Goal: Transaction & Acquisition: Obtain resource

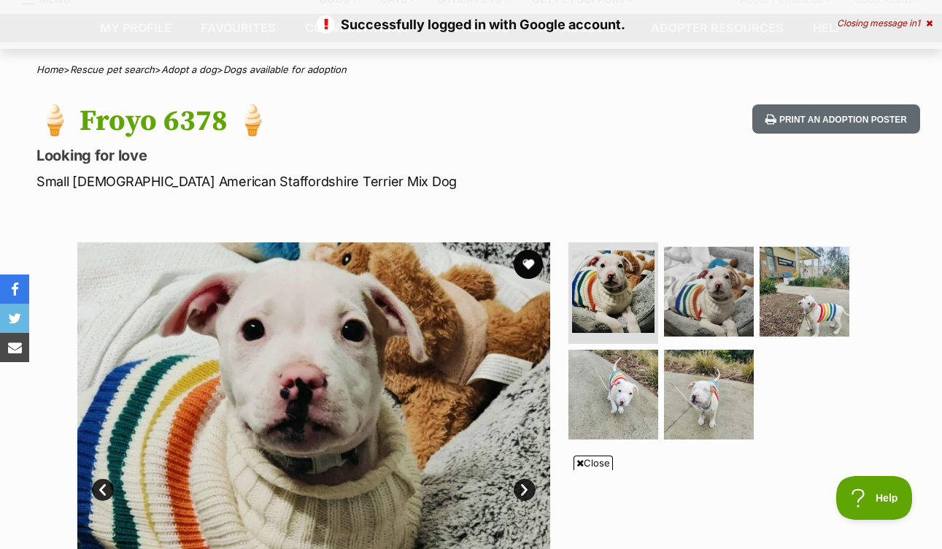
click at [928, 25] on icon at bounding box center [929, 23] width 7 height 9
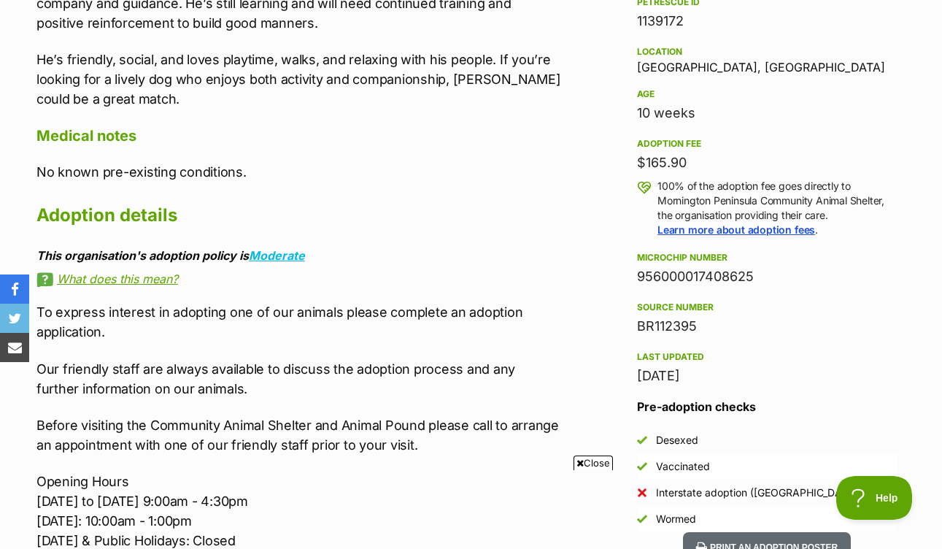
scroll to position [1291, 0]
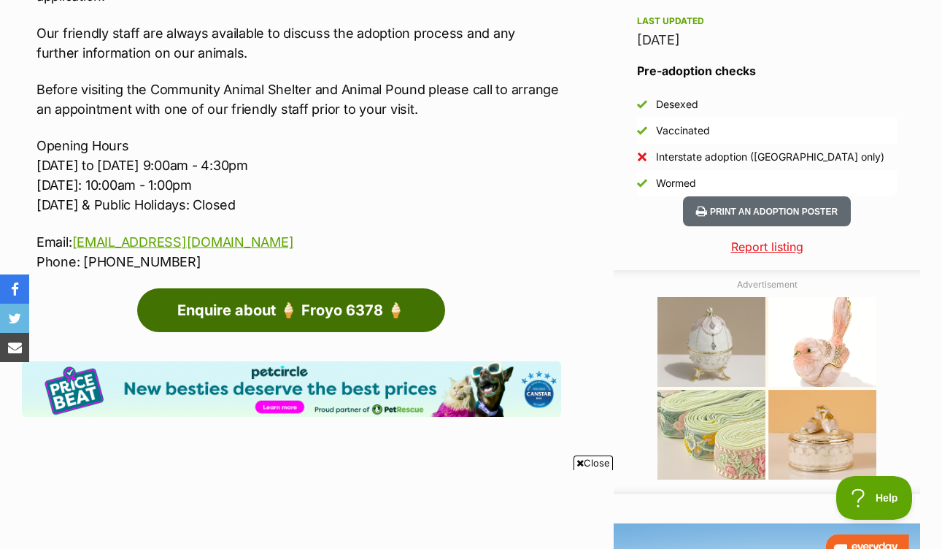
click at [346, 317] on link "Enquire about 🍦 Froyo 6378 🍦" at bounding box center [291, 310] width 308 height 44
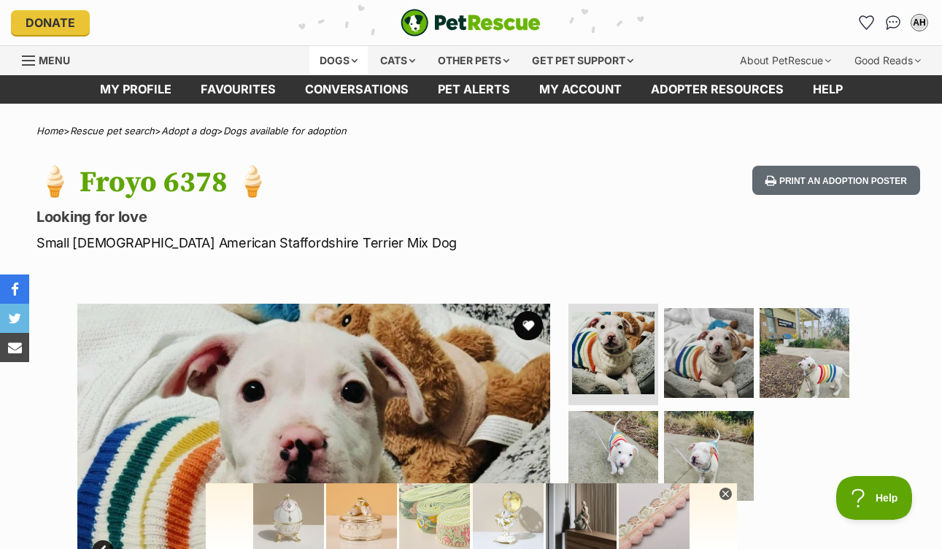
scroll to position [0, 0]
click at [350, 61] on div "Dogs" at bounding box center [339, 60] width 58 height 29
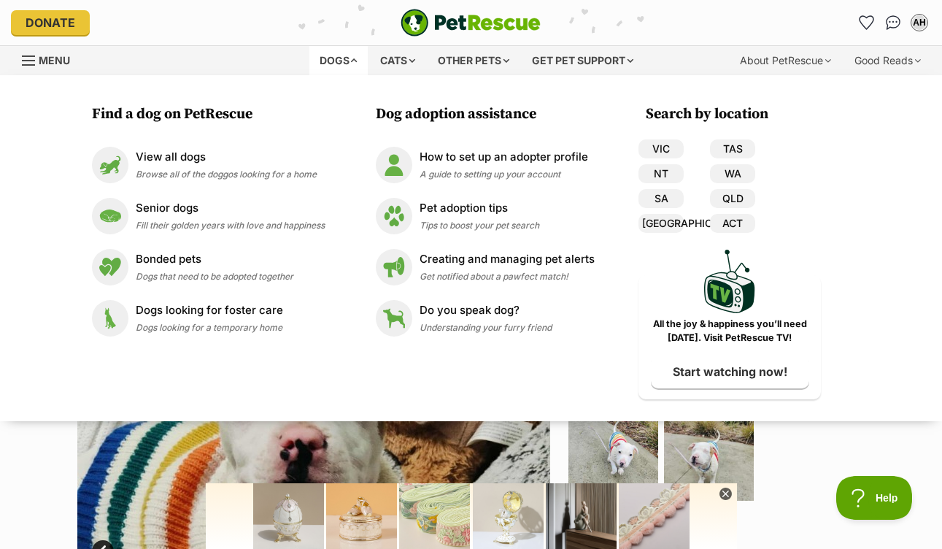
click at [30, 488] on div "Available 1 of 5 images 1 of 5 images 1 of 5 images 1 of 5 images 1 of 5 images…" at bounding box center [471, 529] width 942 height 495
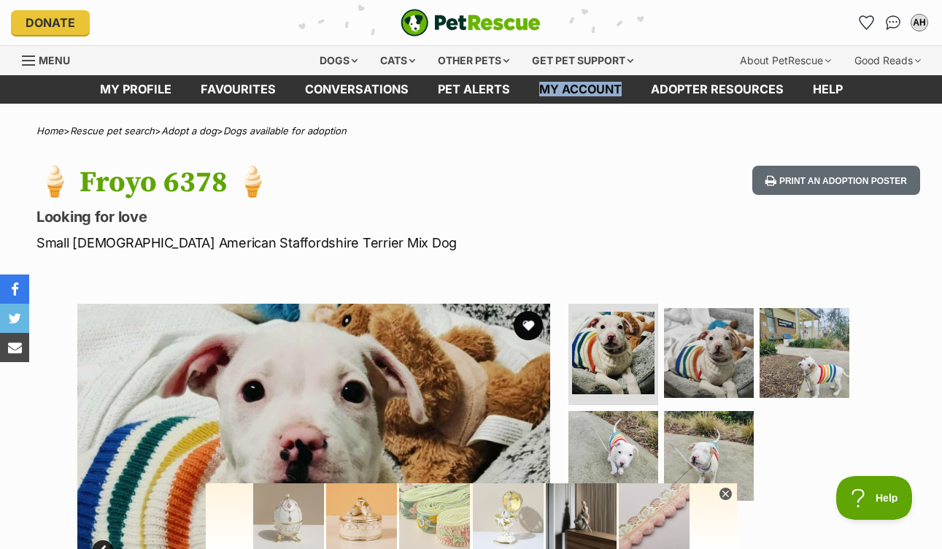
click at [31, 60] on span "Menu" at bounding box center [28, 60] width 13 height 1
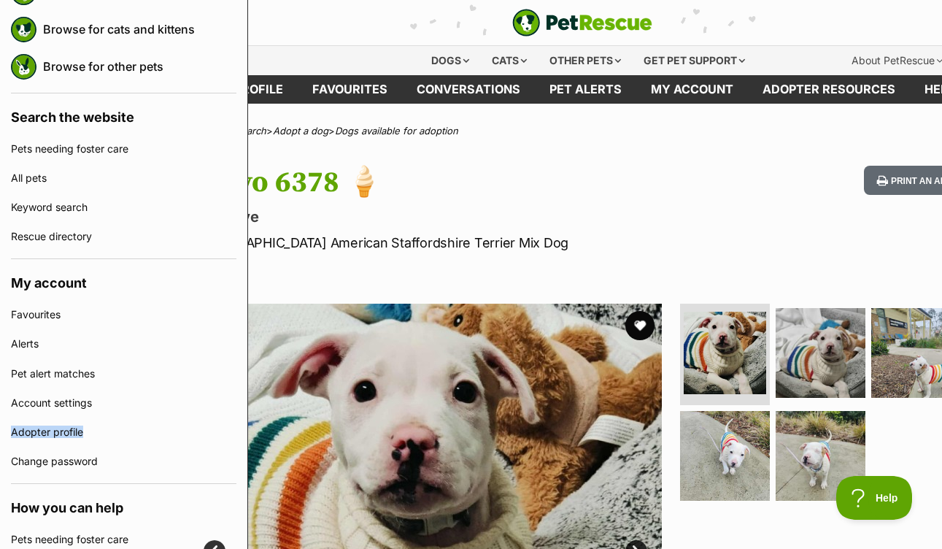
scroll to position [0, 210]
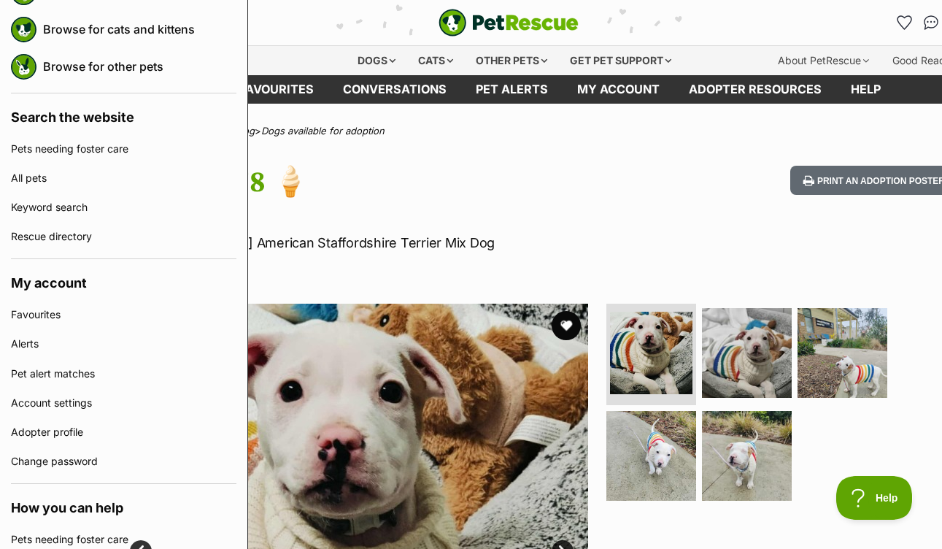
click at [582, 216] on p "Looking for love" at bounding box center [344, 217] width 540 height 20
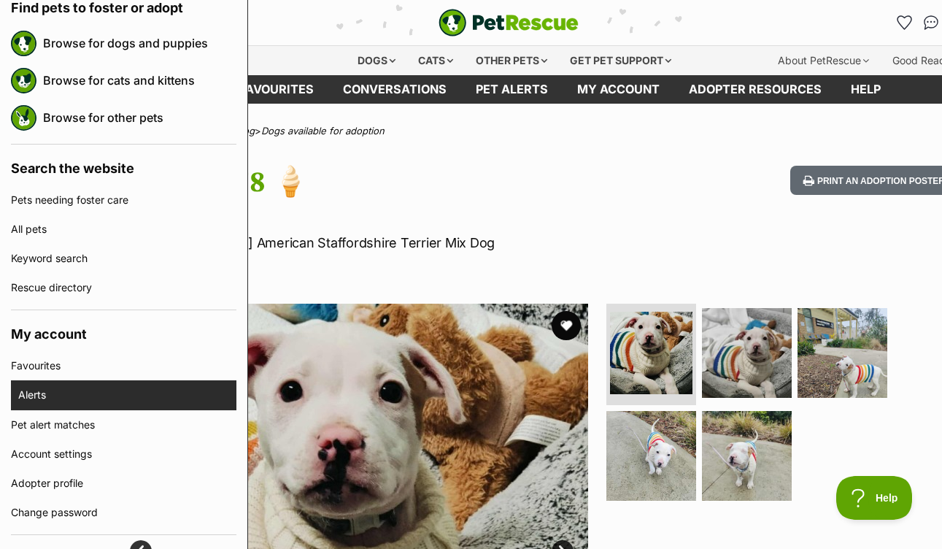
scroll to position [0, 0]
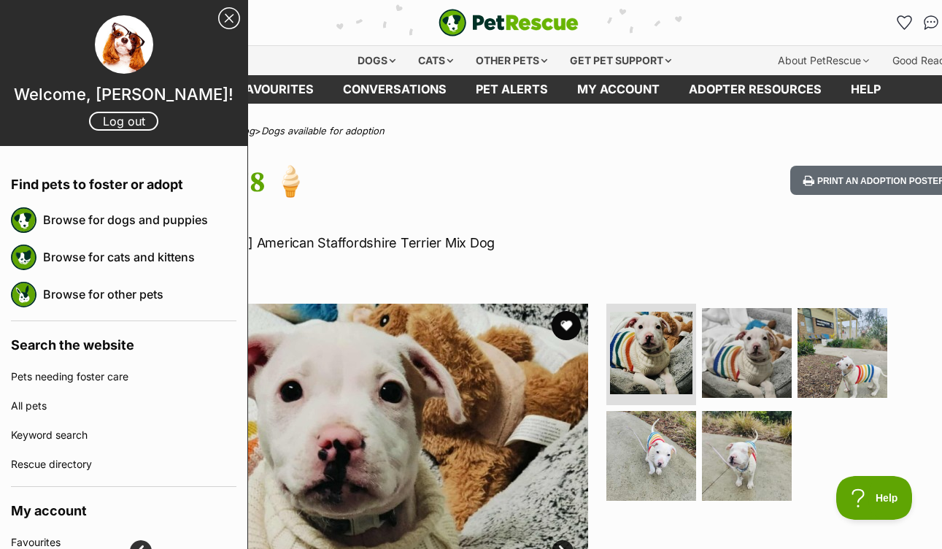
click at [226, 7] on link "Close Sidebar" at bounding box center [229, 18] width 22 height 22
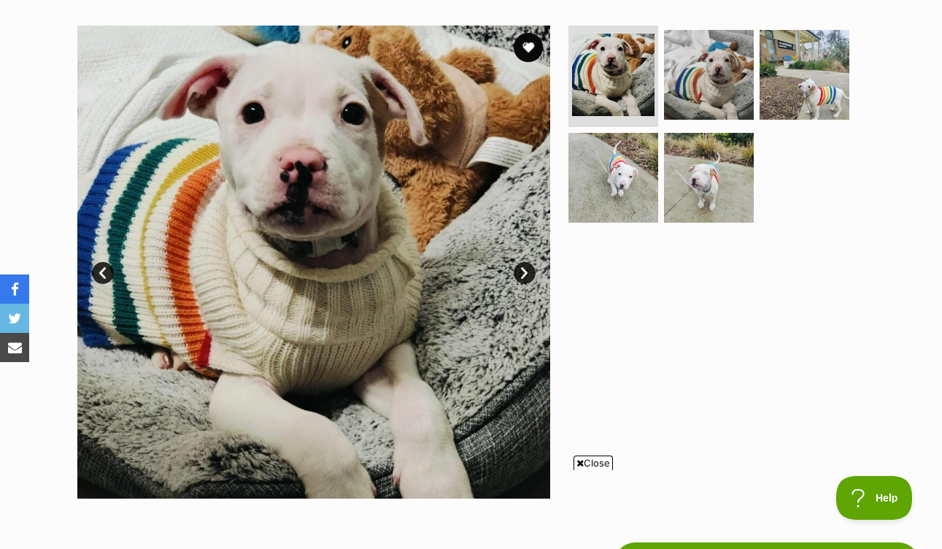
scroll to position [279, 0]
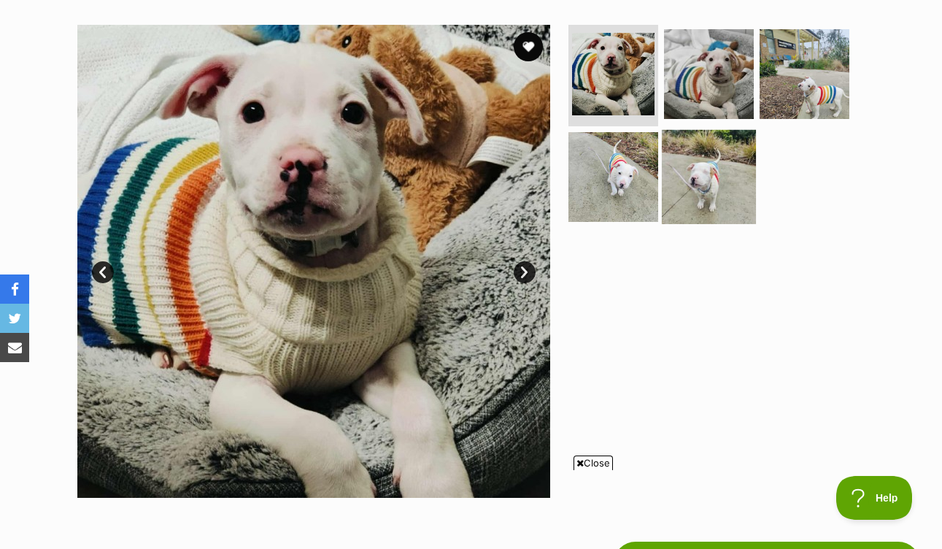
click at [689, 179] on img at bounding box center [709, 177] width 94 height 94
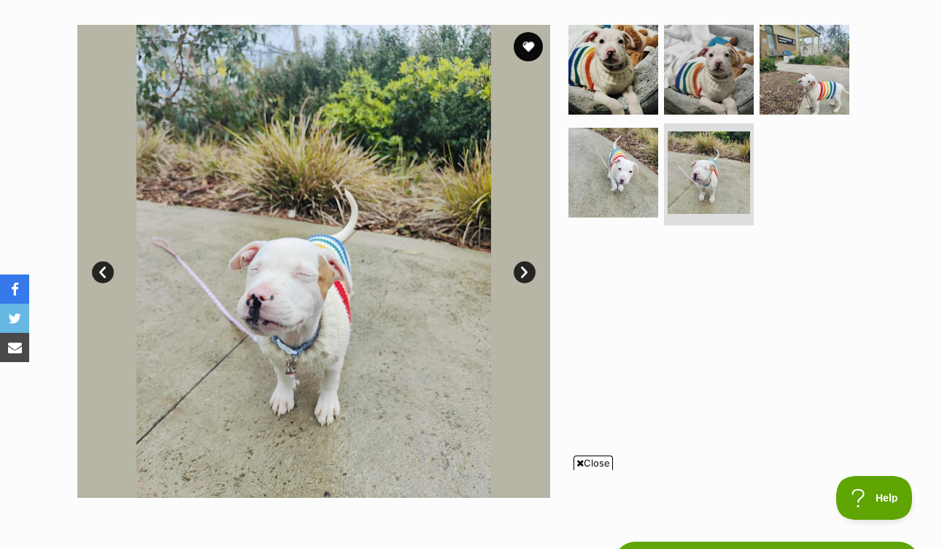
click at [102, 273] on link "Prev" at bounding box center [103, 272] width 22 height 22
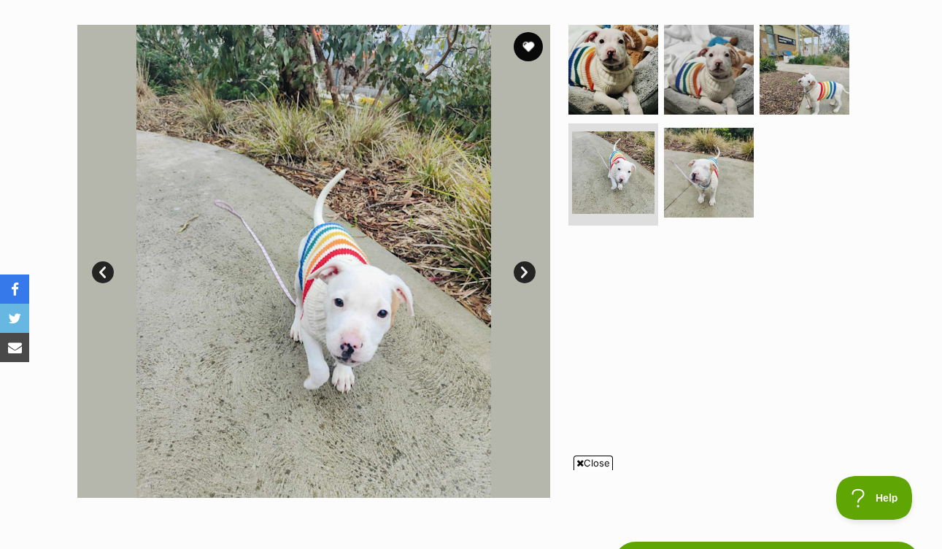
click at [102, 273] on link "Prev" at bounding box center [103, 272] width 22 height 22
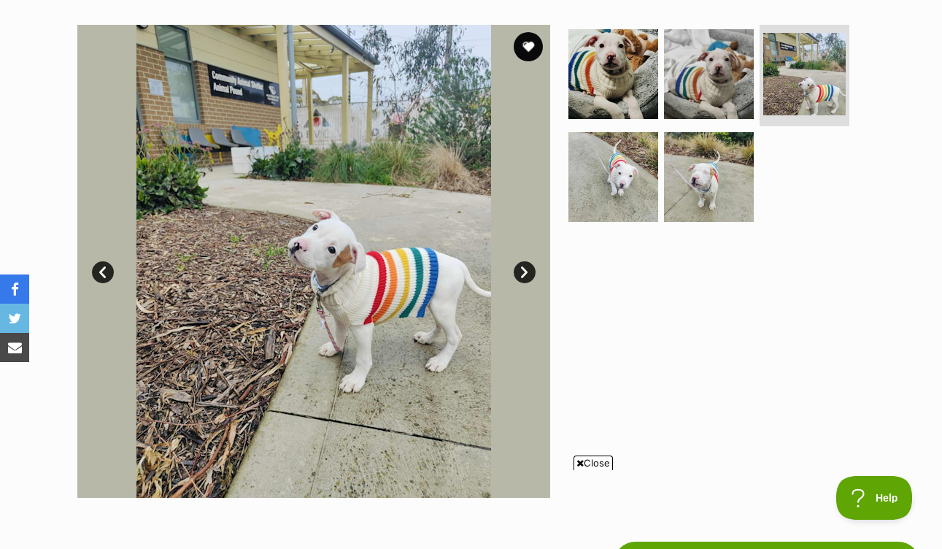
click at [102, 273] on link "Prev" at bounding box center [103, 272] width 22 height 22
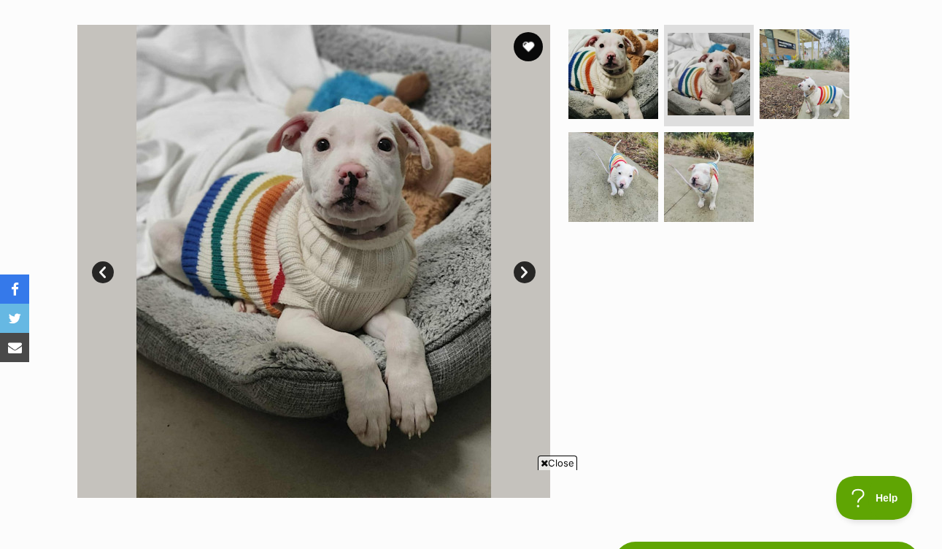
scroll to position [0, 0]
click at [102, 273] on link "Prev" at bounding box center [103, 272] width 22 height 22
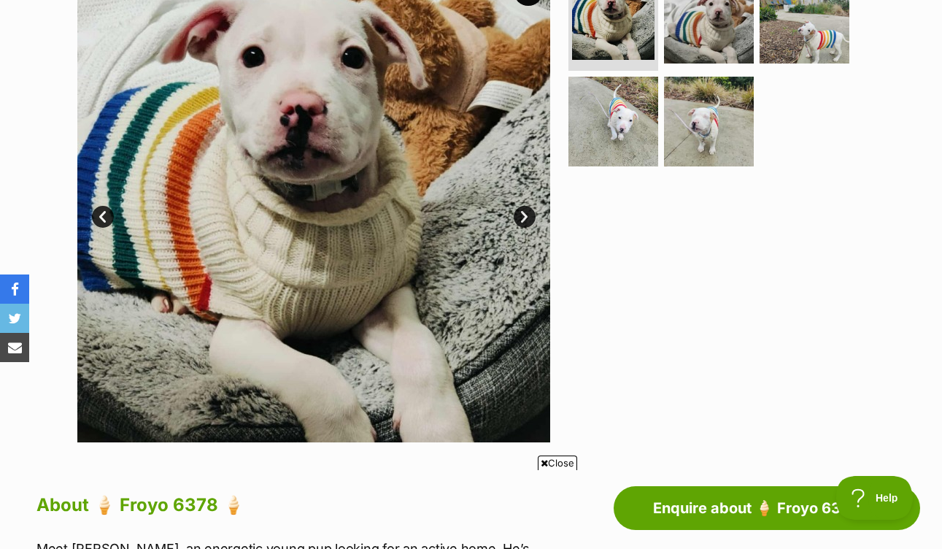
scroll to position [104, 0]
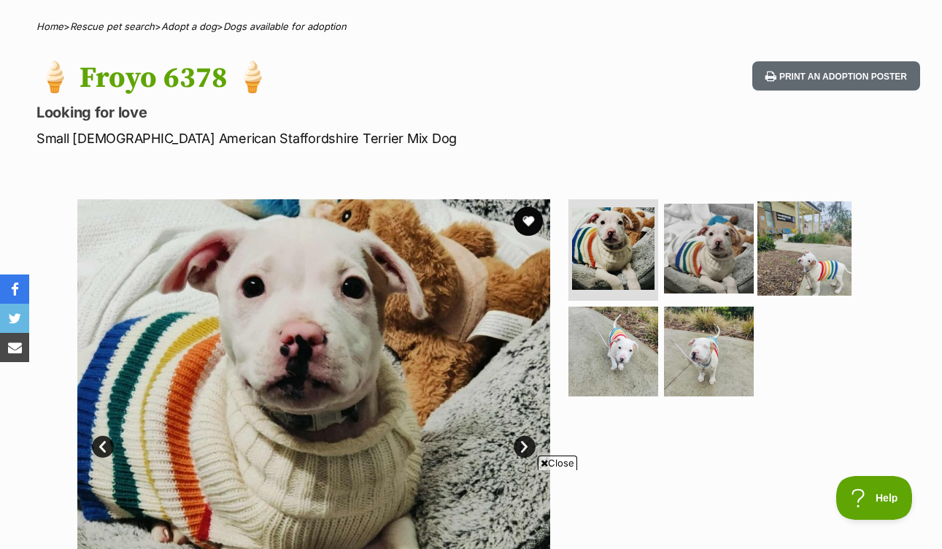
click at [778, 247] on img at bounding box center [805, 248] width 94 height 94
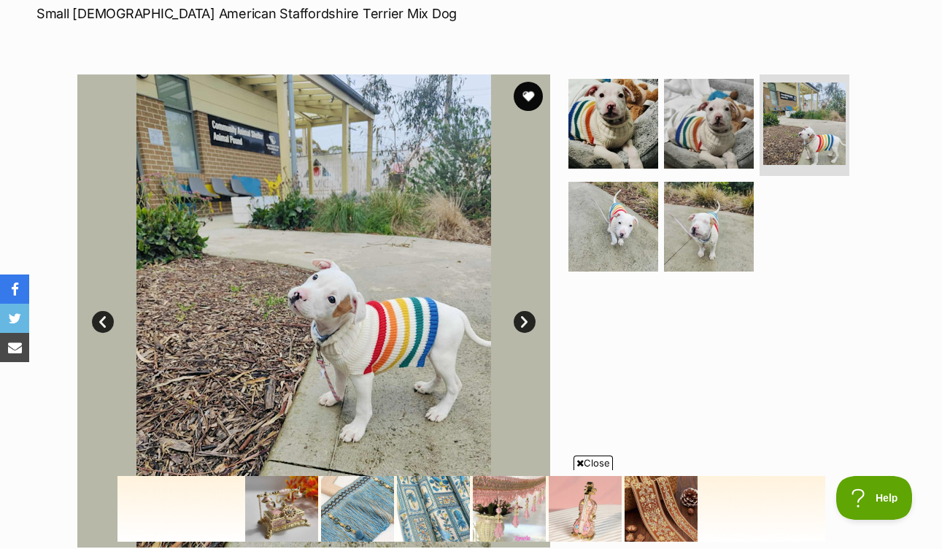
scroll to position [0, 0]
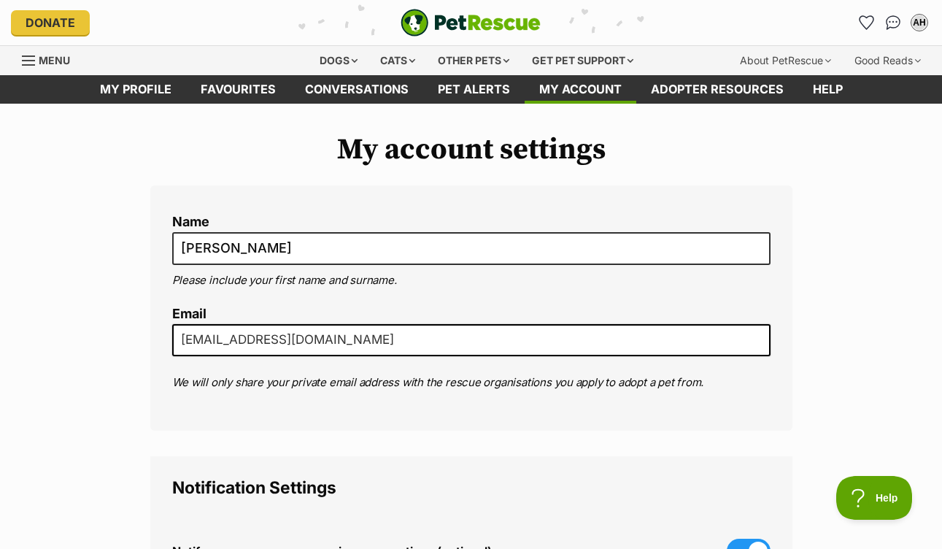
click at [30, 64] on div "Menu" at bounding box center [29, 61] width 15 height 12
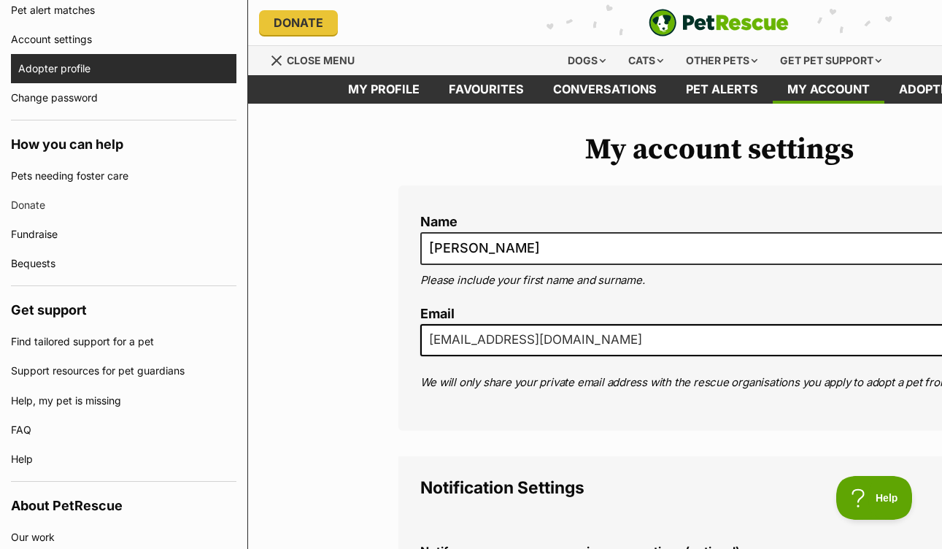
scroll to position [594, 0]
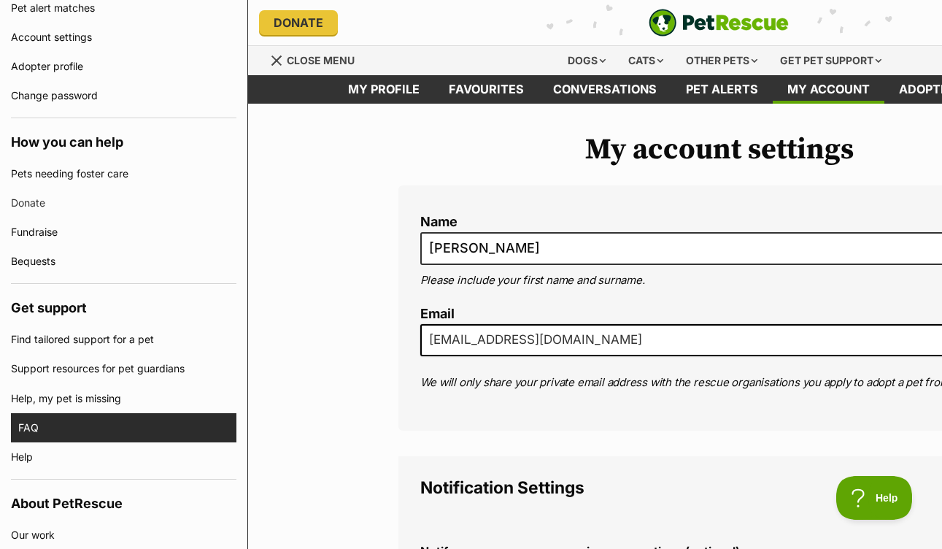
click at [61, 419] on link "FAQ" at bounding box center [127, 427] width 218 height 29
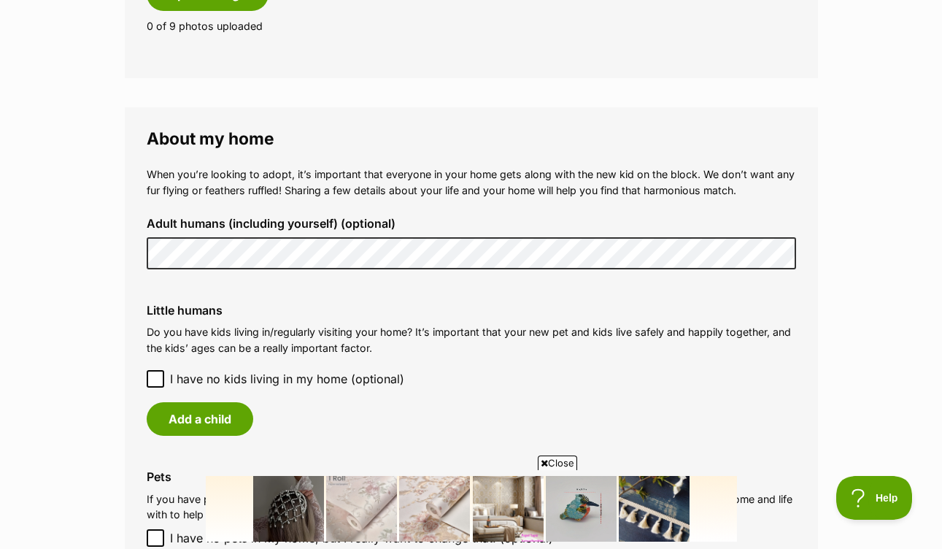
scroll to position [970, 0]
click at [235, 286] on div "When you’re looking to adopt, it’s important that everyone in your home gets al…" at bounding box center [472, 386] width 650 height 440
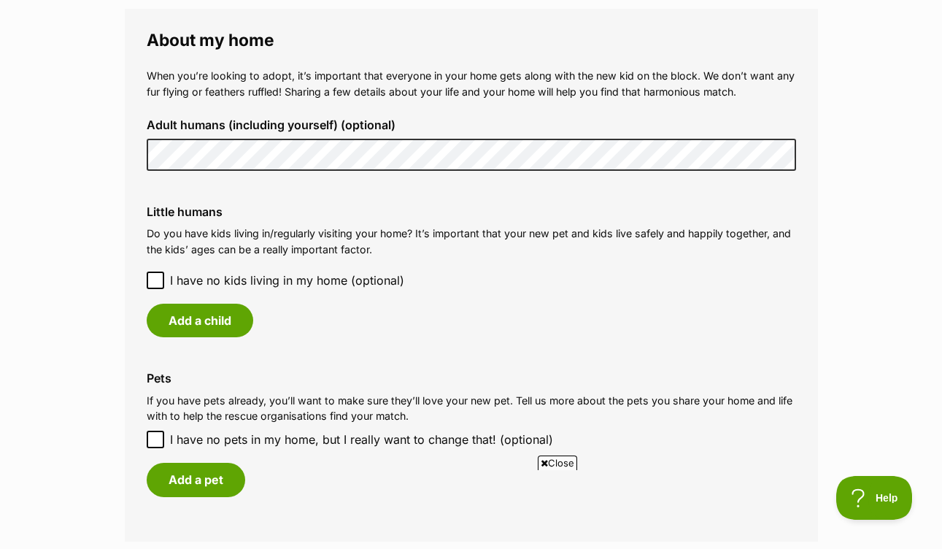
scroll to position [1075, 0]
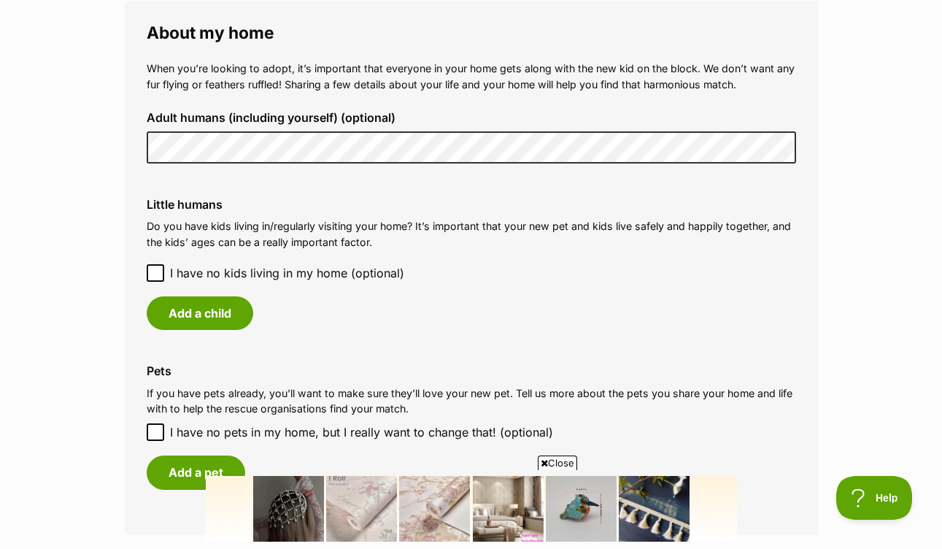
click at [155, 261] on div "Little humans Do you have kids living in/regularly visiting your home? It’s imp…" at bounding box center [471, 264] width 673 height 156
click at [155, 269] on icon at bounding box center [155, 273] width 10 height 10
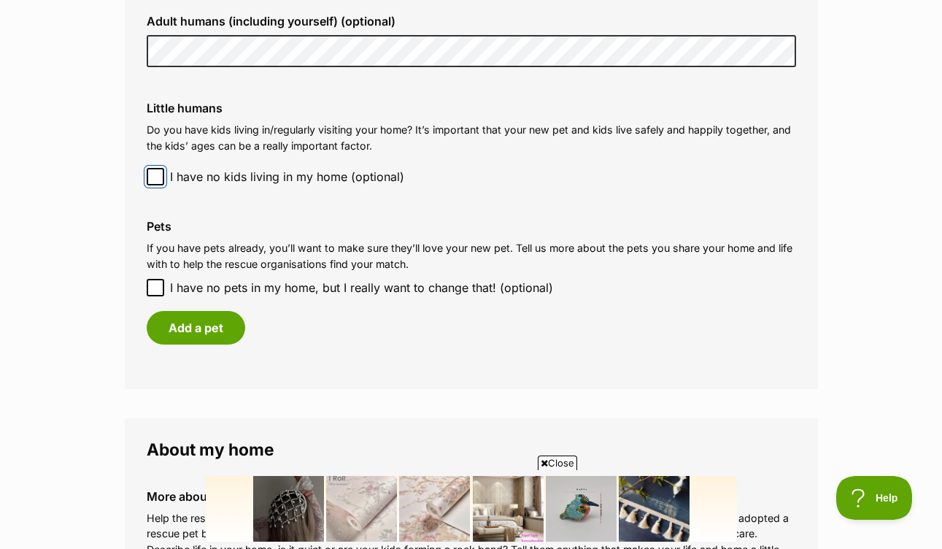
scroll to position [1218, 0]
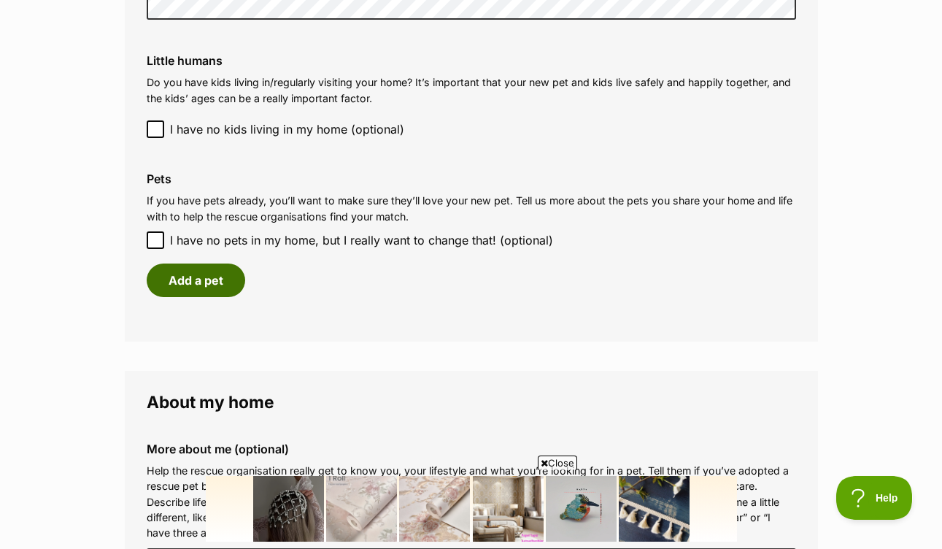
click at [165, 271] on button "Add a pet" at bounding box center [196, 281] width 99 height 34
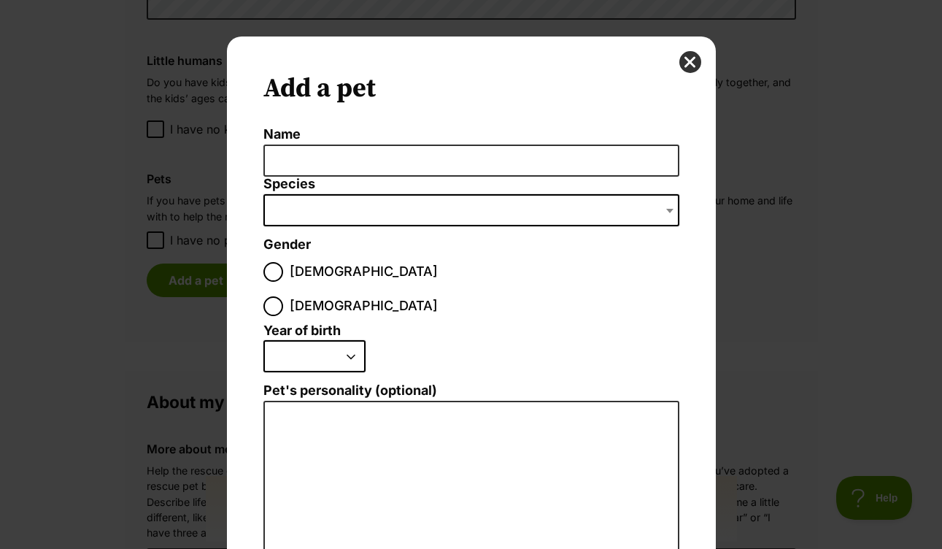
scroll to position [0, 0]
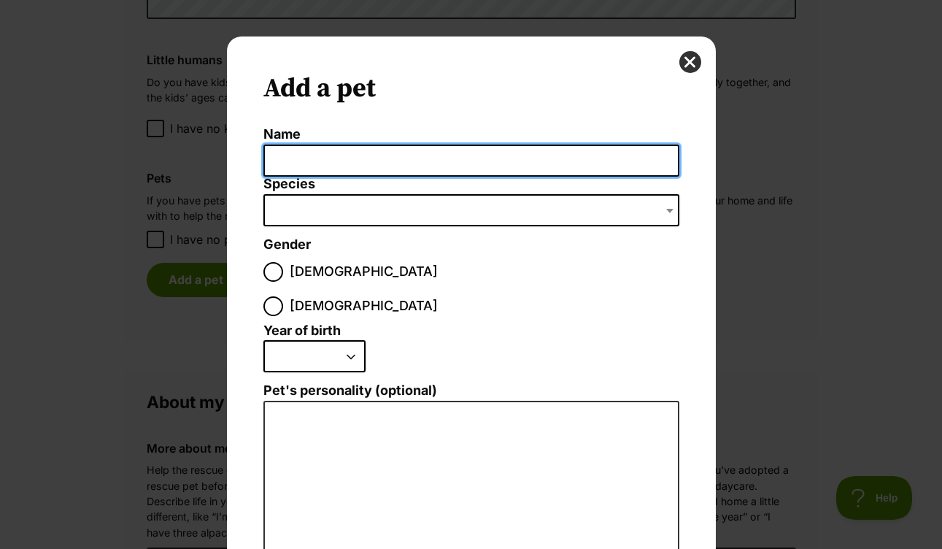
click at [311, 164] on input "Name" at bounding box center [472, 161] width 416 height 33
type input "Maggie"
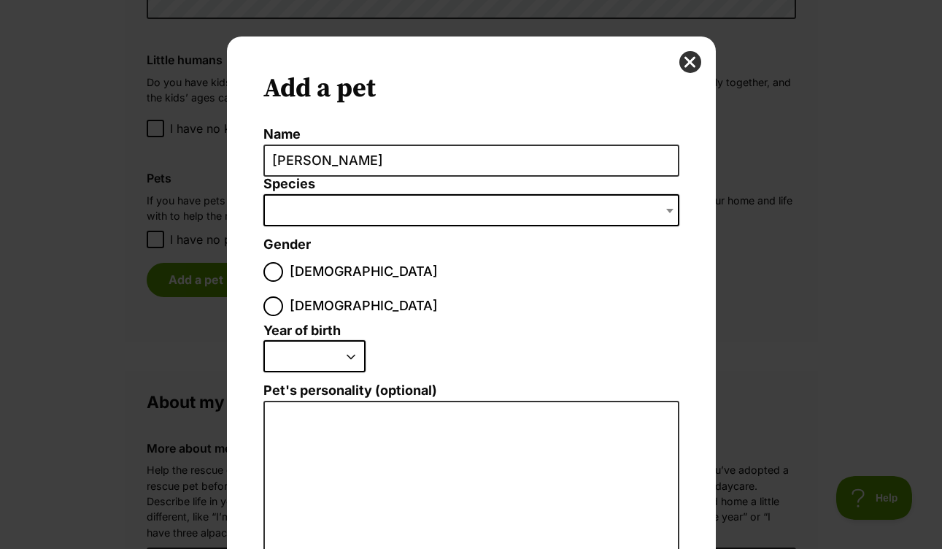
click at [337, 207] on span "Dialog Window - Close (Press escape to close)" at bounding box center [472, 210] width 416 height 32
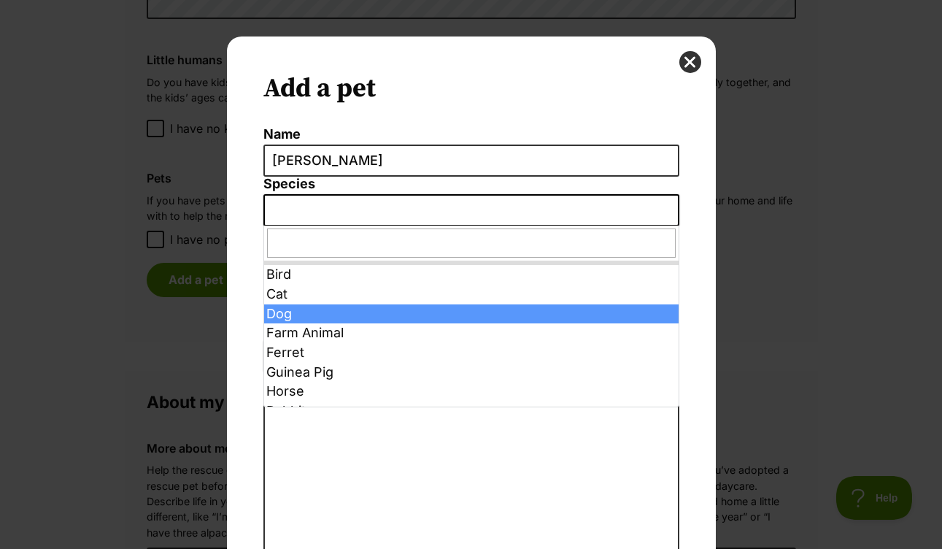
select select "1"
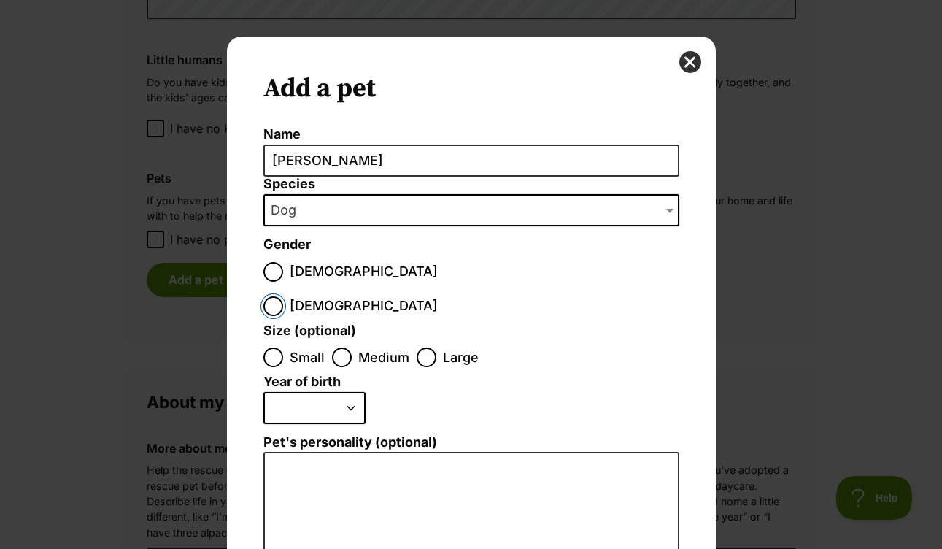
click at [283, 296] on input "Female" at bounding box center [274, 306] width 20 height 20
radio input "true"
click at [336, 348] on input "Medium" at bounding box center [342, 358] width 20 height 20
radio input "true"
click at [337, 392] on select "2025 2024 2023 2022 2021 2020 2019 2018 2017 2016 2015 2014 2013 2012 2011 2010…" at bounding box center [315, 408] width 102 height 32
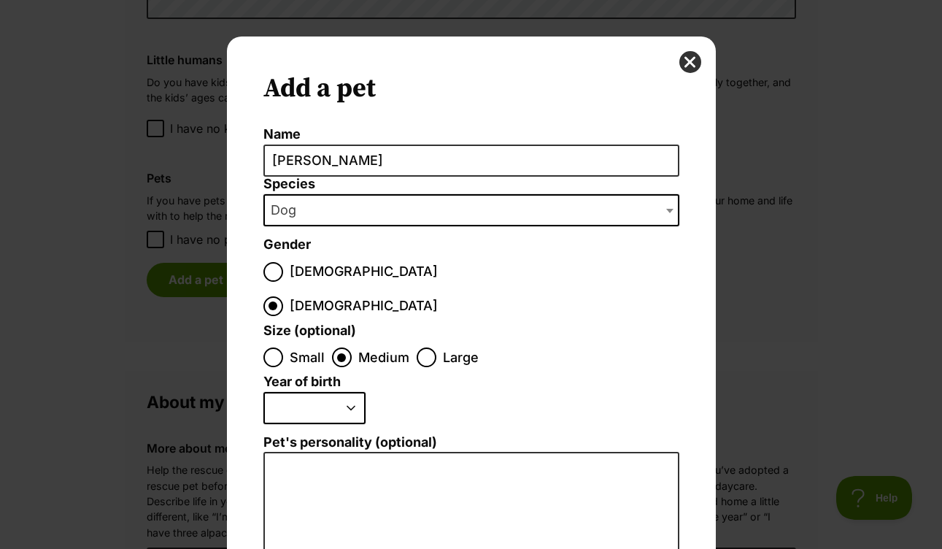
select select "2023"
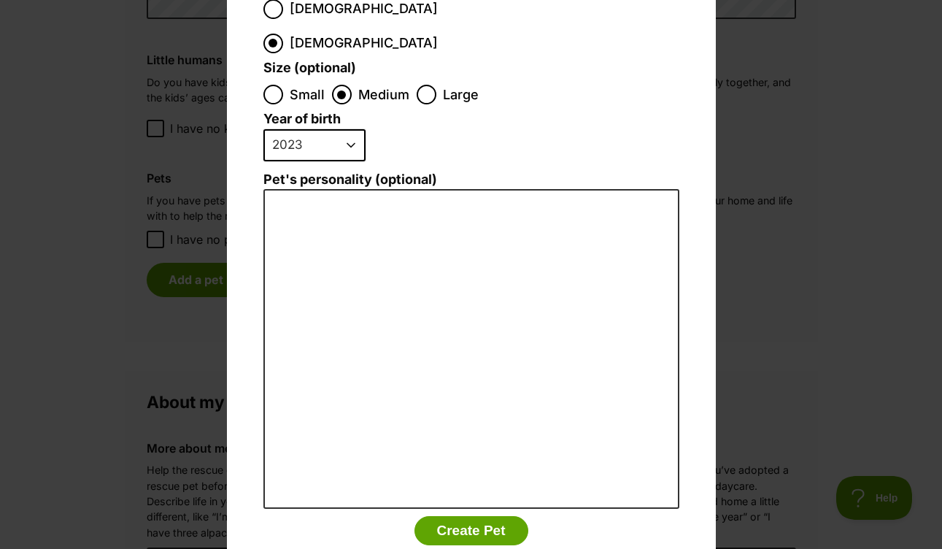
scroll to position [270, 0]
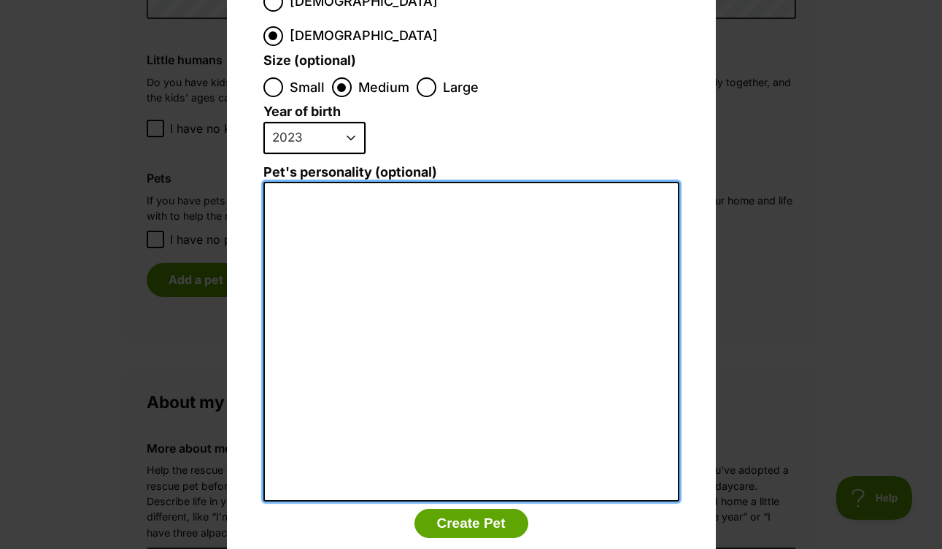
click at [344, 229] on textarea "Pet's personality (optional)" at bounding box center [472, 342] width 416 height 320
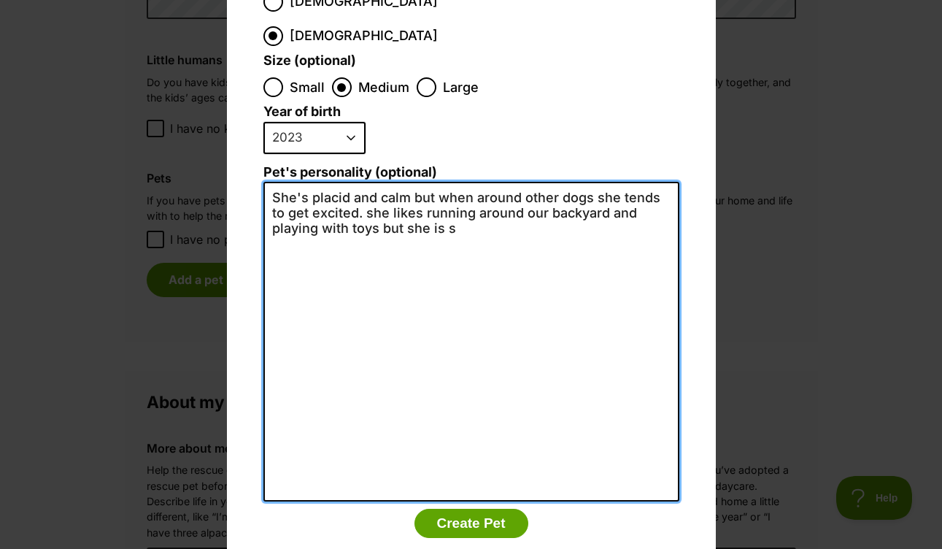
scroll to position [0, 0]
type textarea "She's placid and calm but when around other dogs she tends to get excited. she …"
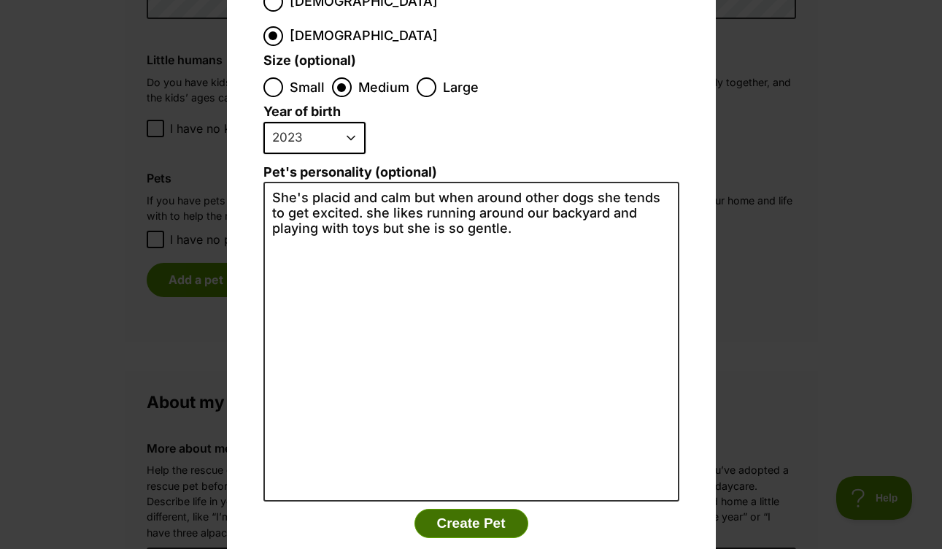
click at [448, 509] on button "Create Pet" at bounding box center [472, 523] width 114 height 29
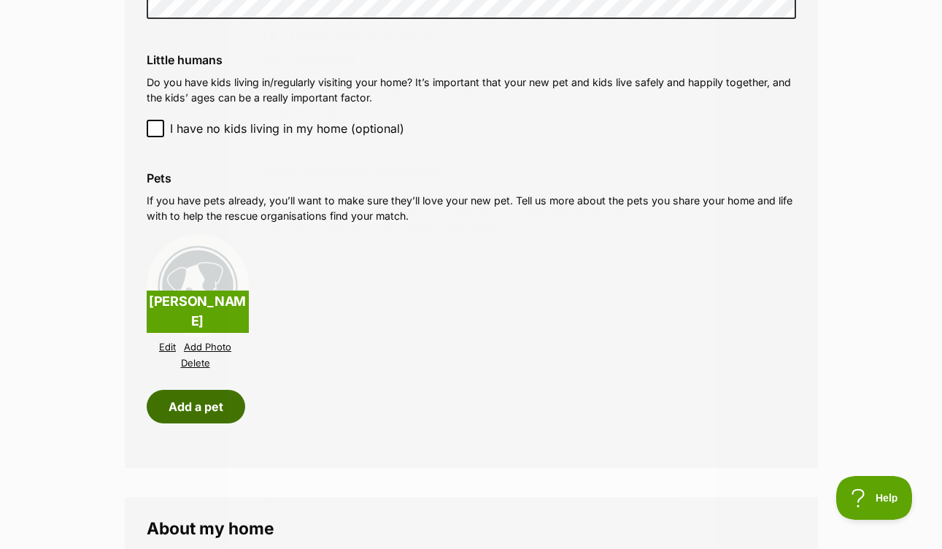
scroll to position [1218, 0]
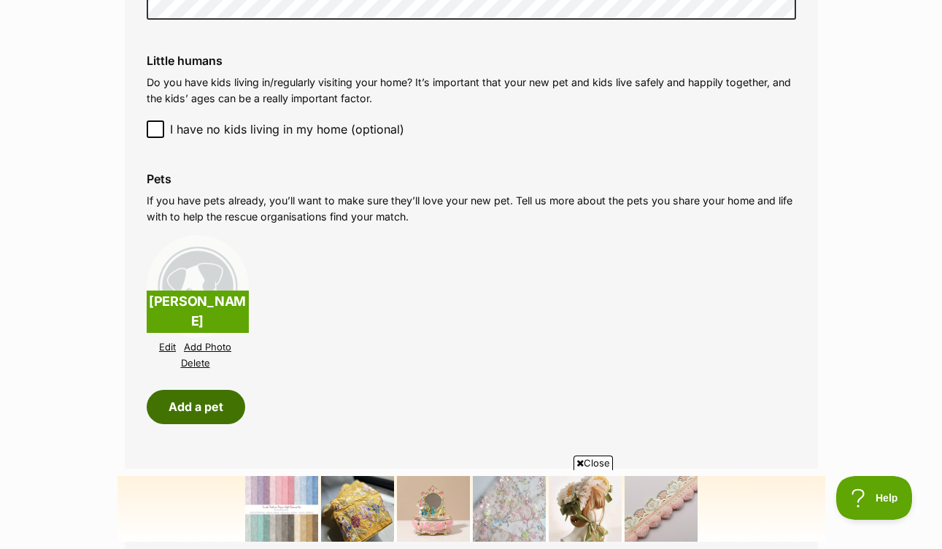
click at [199, 415] on button "Add a pet" at bounding box center [196, 407] width 99 height 34
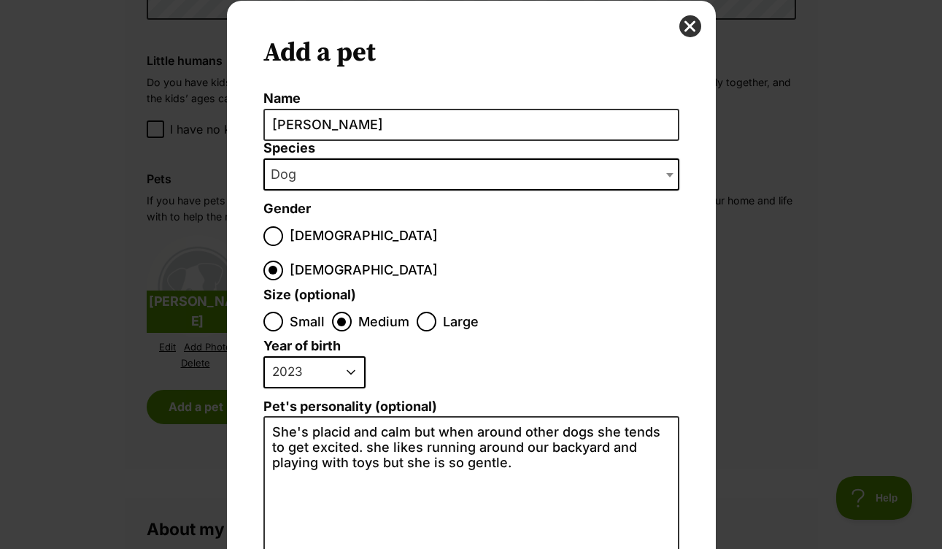
scroll to position [14, 0]
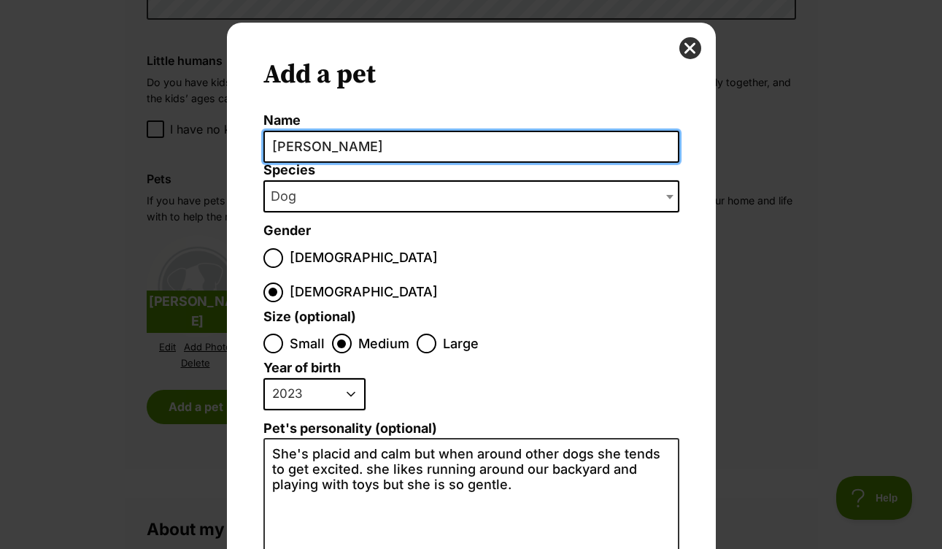
drag, startPoint x: 342, startPoint y: 142, endPoint x: 223, endPoint y: 143, distance: 119.0
click at [223, 143] on div "Add a pet Name Maggie Species Bird Cat Dog Farm Animal Ferret Guinea Pig Horse …" at bounding box center [471, 261] width 511 height 476
type input "Thumper"
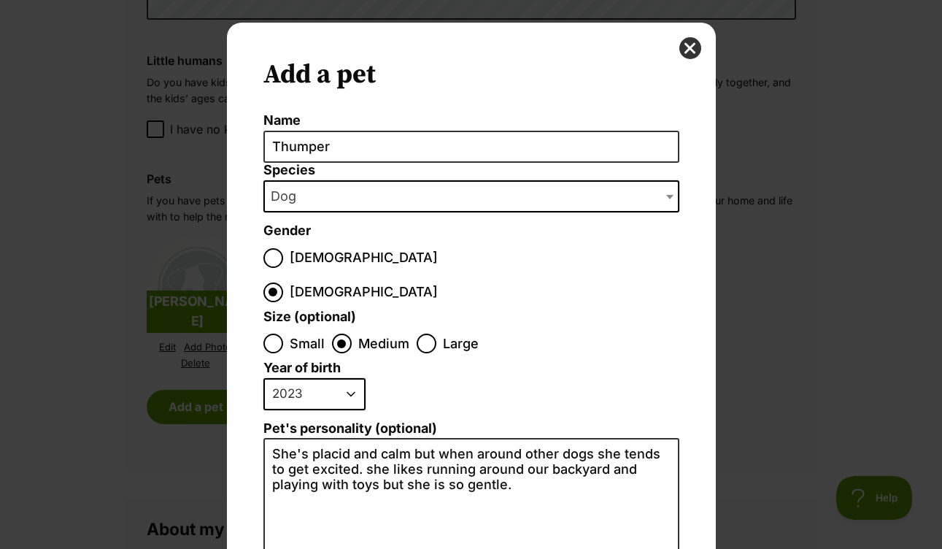
click at [275, 202] on span "Dog" at bounding box center [288, 196] width 46 height 20
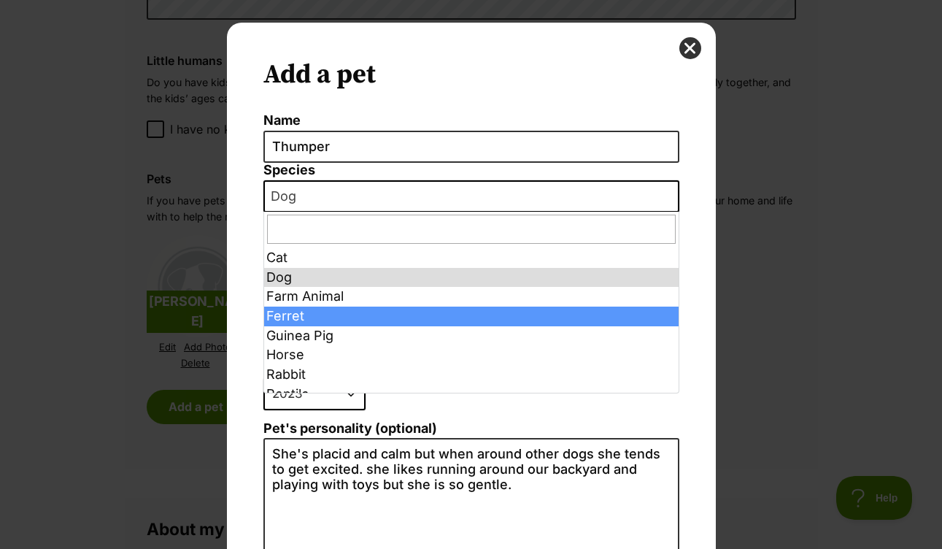
scroll to position [34, 0]
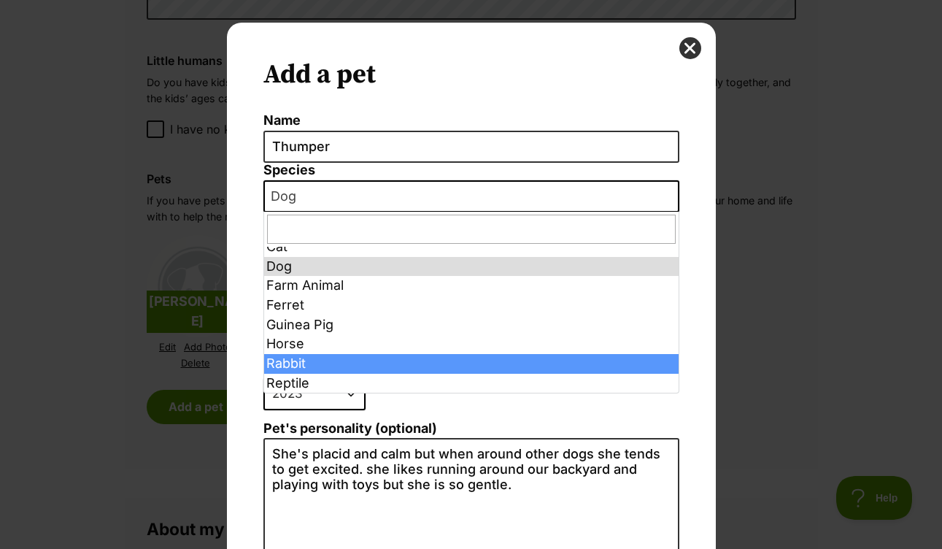
select select "4"
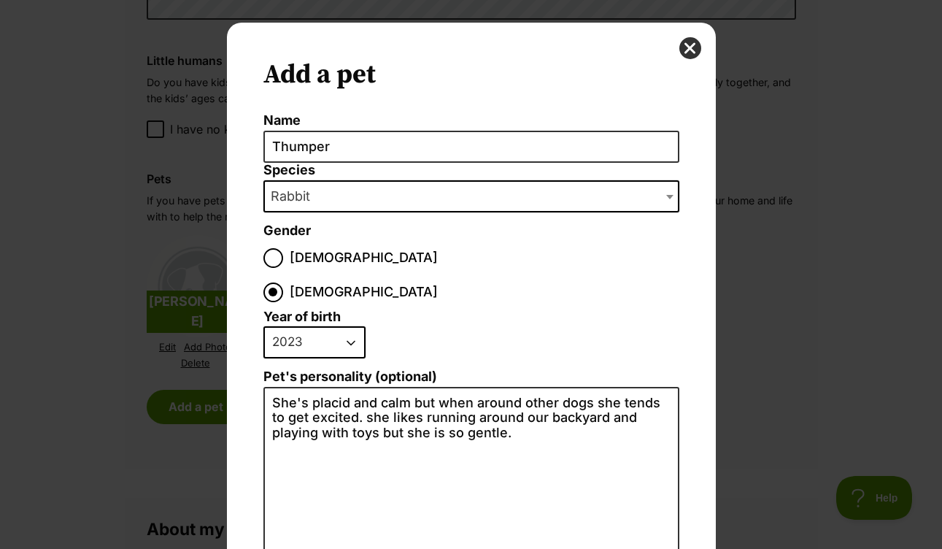
click at [284, 253] on label "Male" at bounding box center [351, 258] width 174 height 20
click at [283, 253] on input "Male" at bounding box center [274, 258] width 20 height 20
radio input "true"
click at [351, 326] on select "2025 2024 2023 2022 2021 2020 2019 2018 2017 2016 2015 2014 2013 2012 2011 2010…" at bounding box center [315, 342] width 102 height 32
select select "2020"
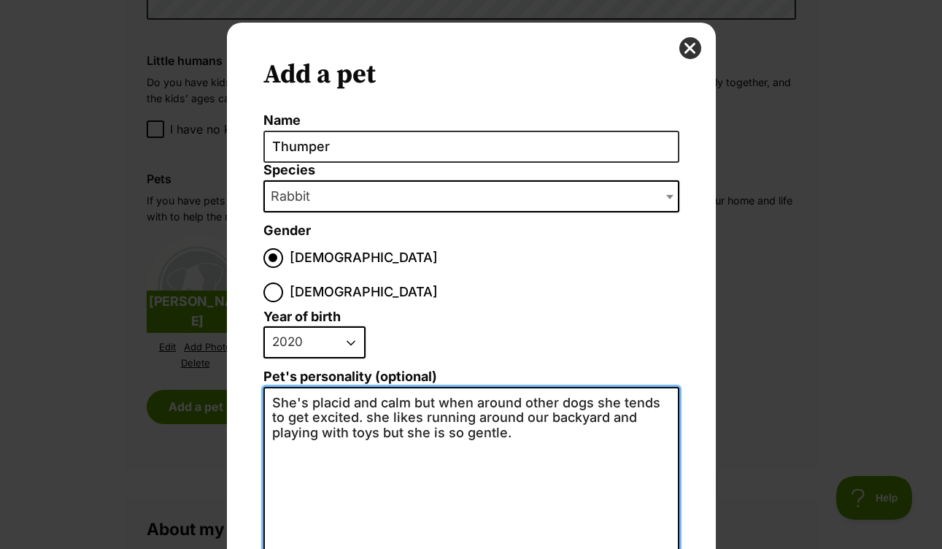
drag, startPoint x: 538, startPoint y: 408, endPoint x: 220, endPoint y: 361, distance: 321.8
click at [220, 361] on div "Add a pet Name Thumper Species Bird Cat Dog Farm Animal Ferret Guinea Pig Horse…" at bounding box center [471, 261] width 511 height 476
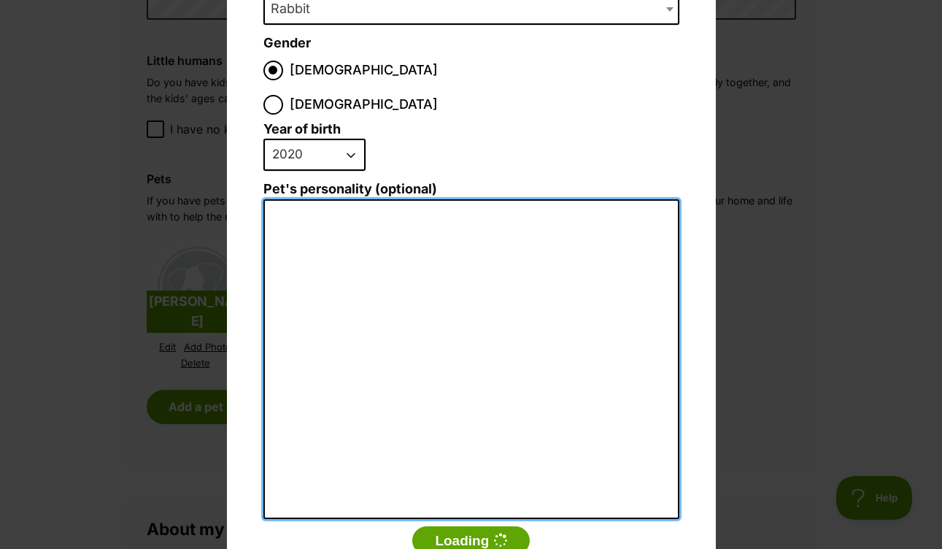
scroll to position [231, 0]
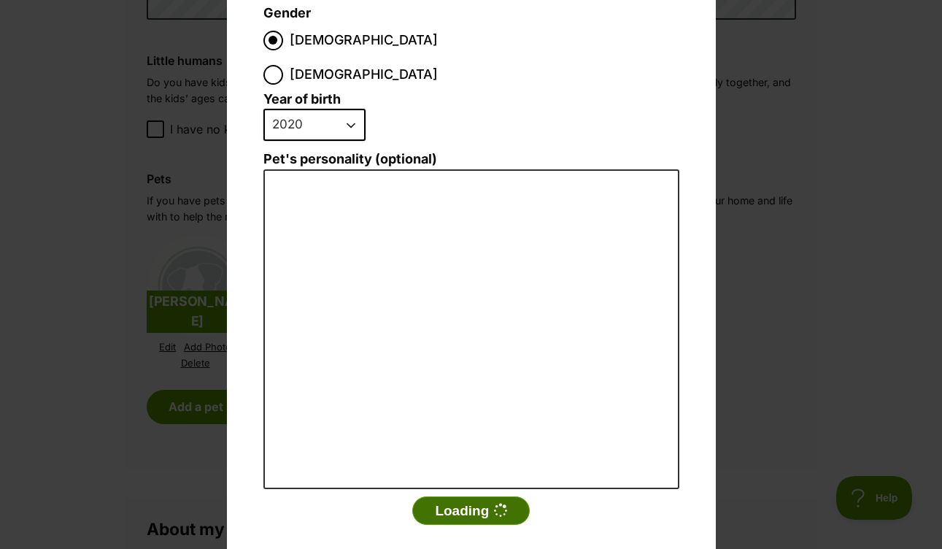
click at [464, 496] on button "Loading" at bounding box center [470, 510] width 117 height 29
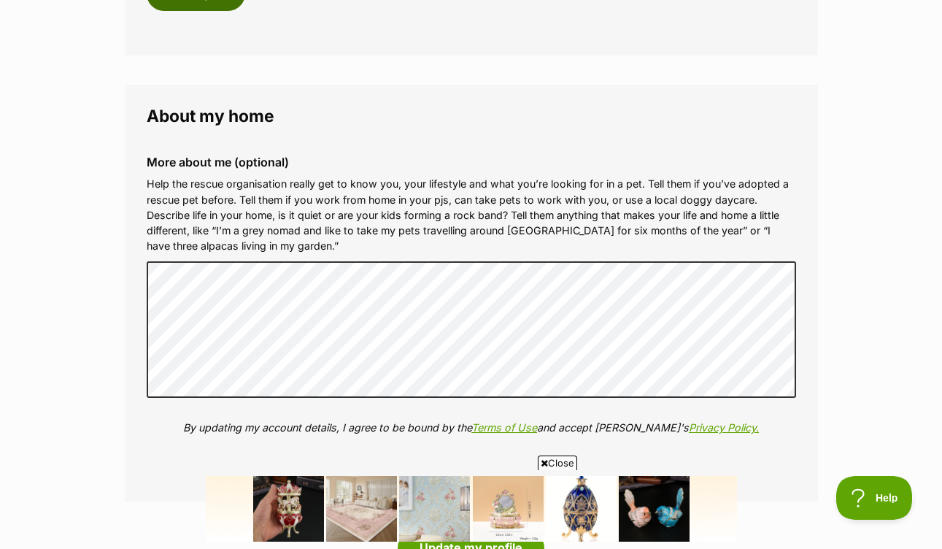
scroll to position [1629, 0]
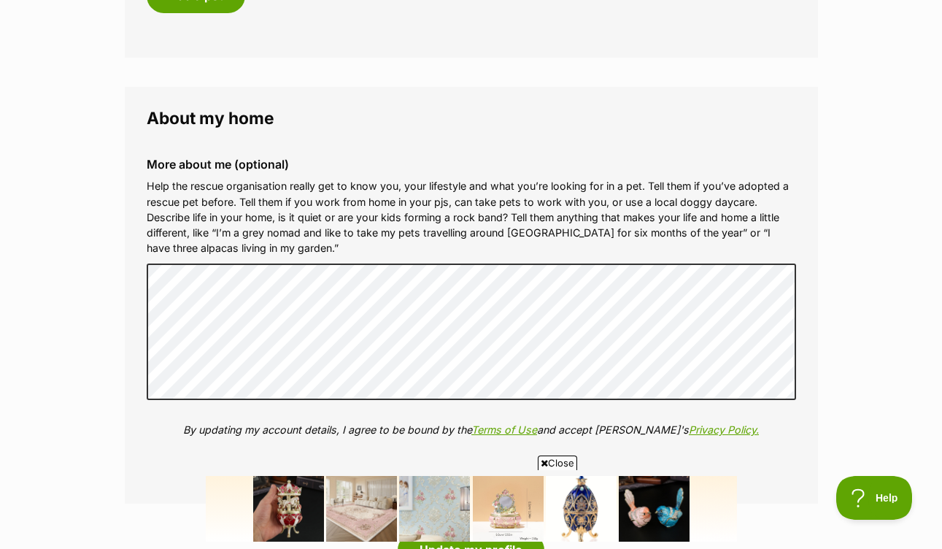
click at [473, 215] on p "Help the rescue organisation really get to know you, your lifestyle and what yo…" at bounding box center [472, 217] width 650 height 78
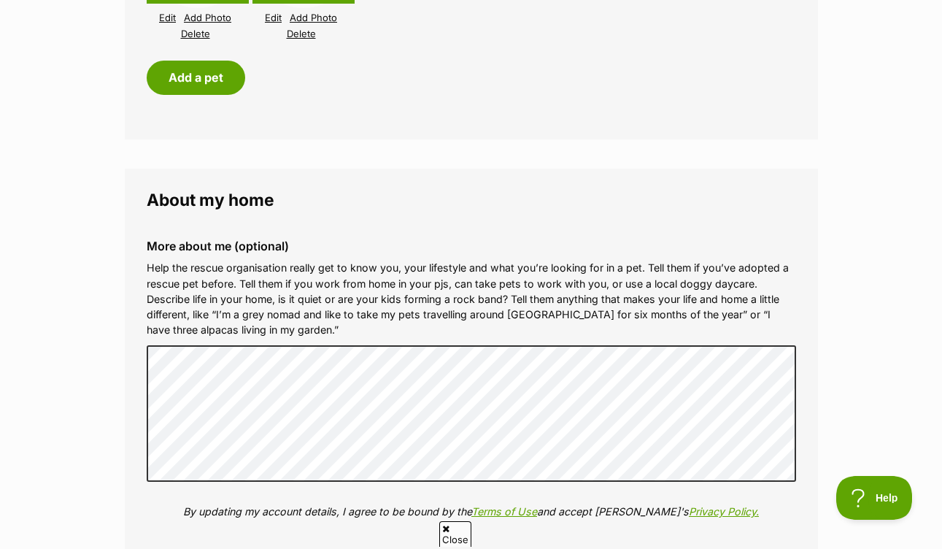
scroll to position [0, 0]
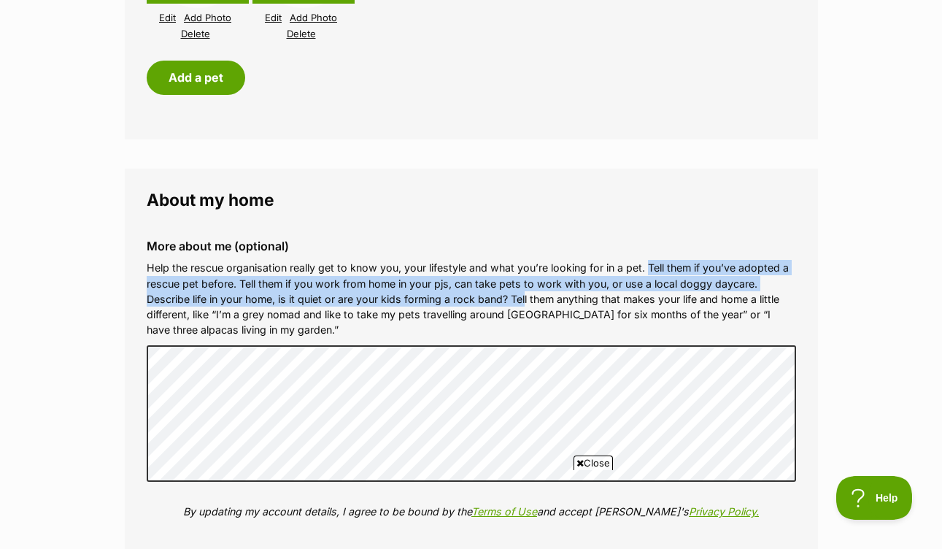
drag, startPoint x: 650, startPoint y: 268, endPoint x: 529, endPoint y: 297, distance: 123.9
click at [529, 297] on p "Help the rescue organisation really get to know you, your lifestyle and what yo…" at bounding box center [472, 299] width 650 height 78
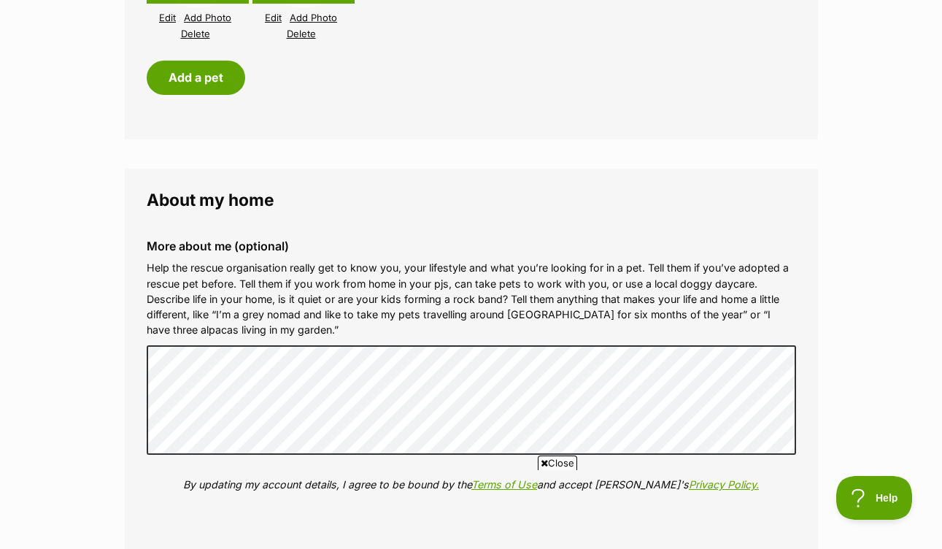
click at [551, 461] on span "Close" at bounding box center [557, 463] width 39 height 15
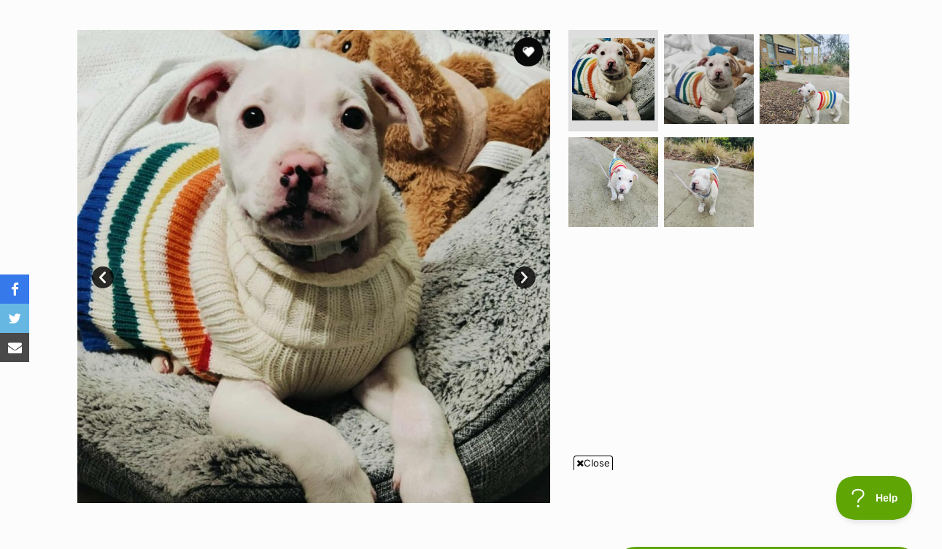
scroll to position [275, 0]
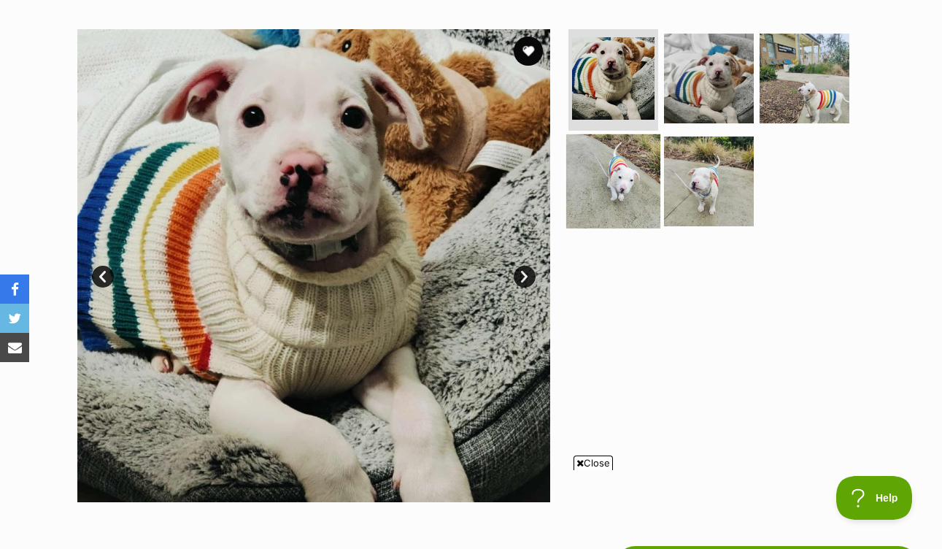
click at [613, 176] on img at bounding box center [614, 181] width 94 height 94
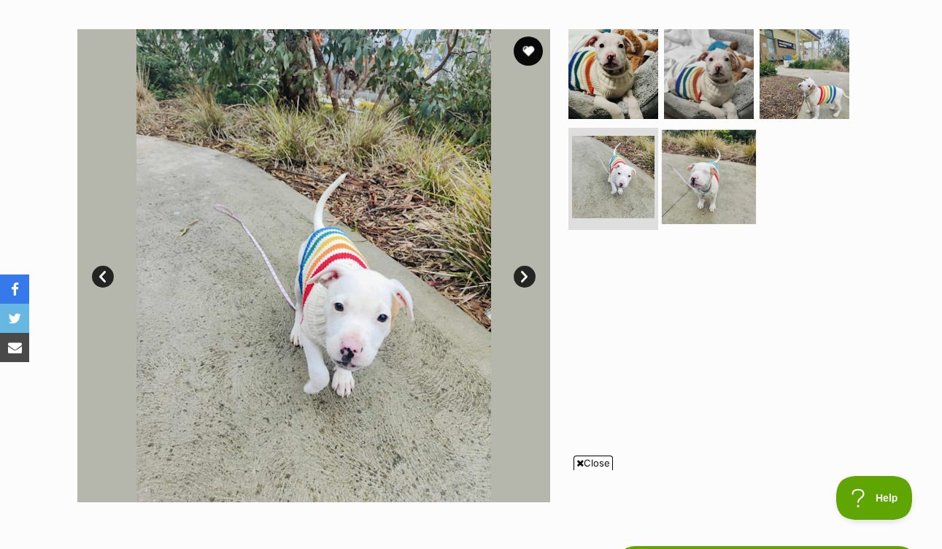
scroll to position [0, 0]
click at [715, 169] on img at bounding box center [709, 177] width 94 height 94
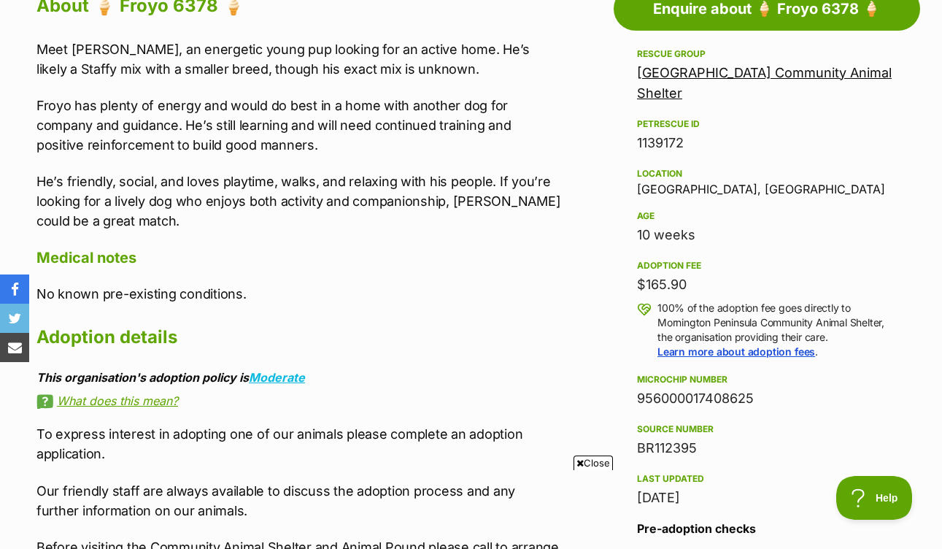
scroll to position [848, 0]
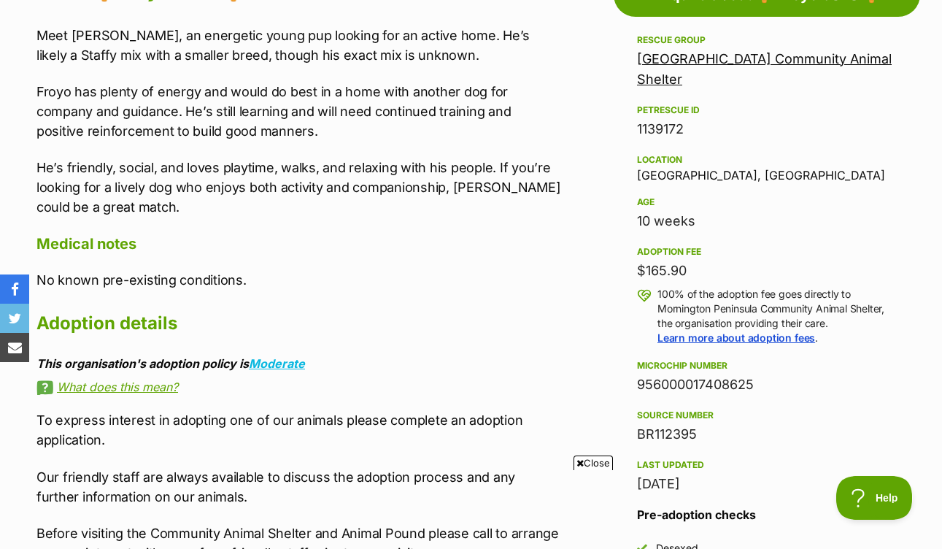
click at [586, 459] on span "Close" at bounding box center [593, 463] width 39 height 15
click at [626, 483] on aside "Rescue group Mornington Peninsula Community Animal Shelter PetRescue ID 1139172…" at bounding box center [767, 335] width 307 height 609
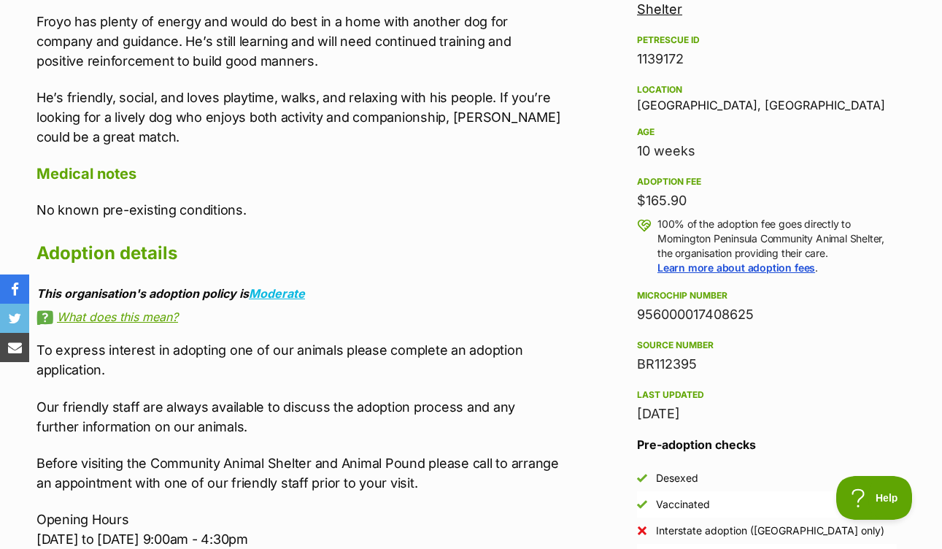
scroll to position [913, 0]
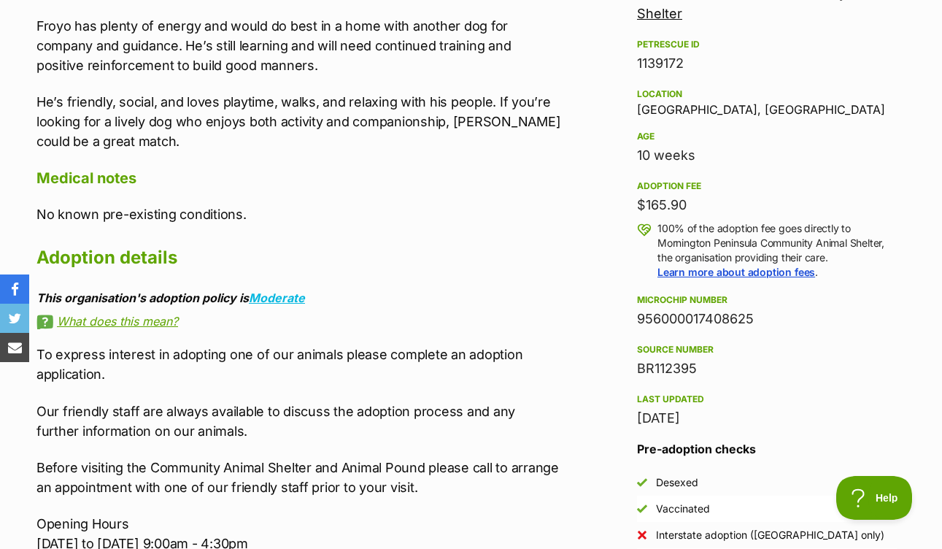
drag, startPoint x: 637, startPoint y: 205, endPoint x: 701, endPoint y: 200, distance: 64.4
click at [701, 200] on div "$165.90" at bounding box center [767, 205] width 260 height 20
click at [617, 242] on aside "Rescue group Mornington Peninsula Community Animal Shelter PetRescue ID 1139172…" at bounding box center [767, 270] width 307 height 609
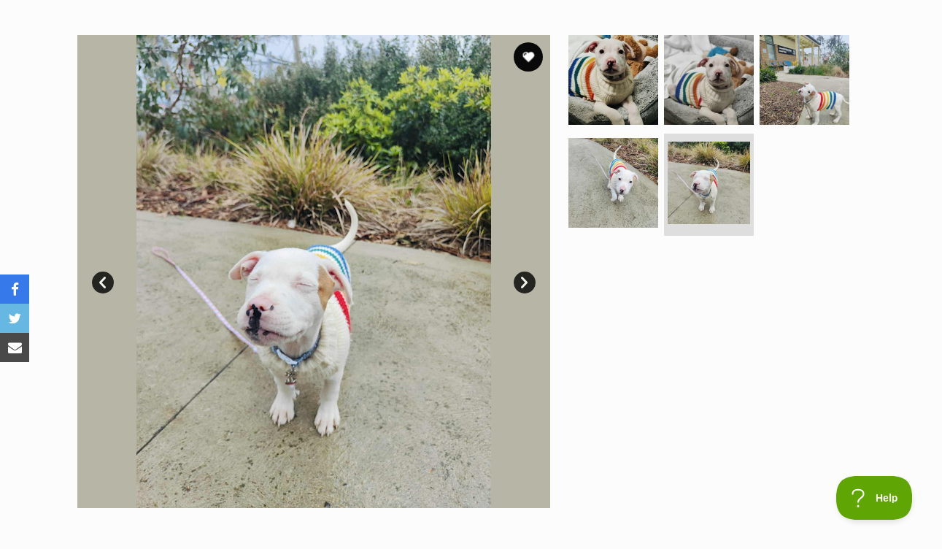
scroll to position [261, 0]
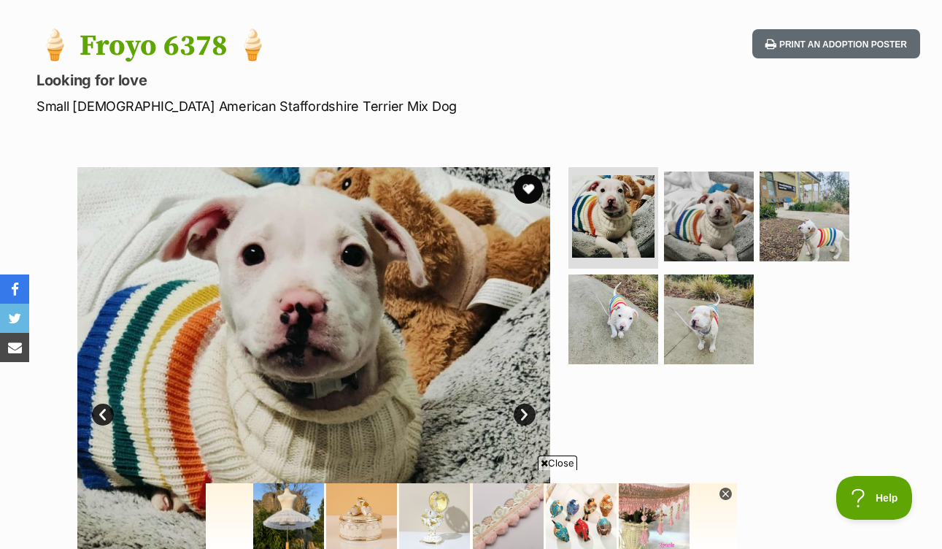
scroll to position [161, 0]
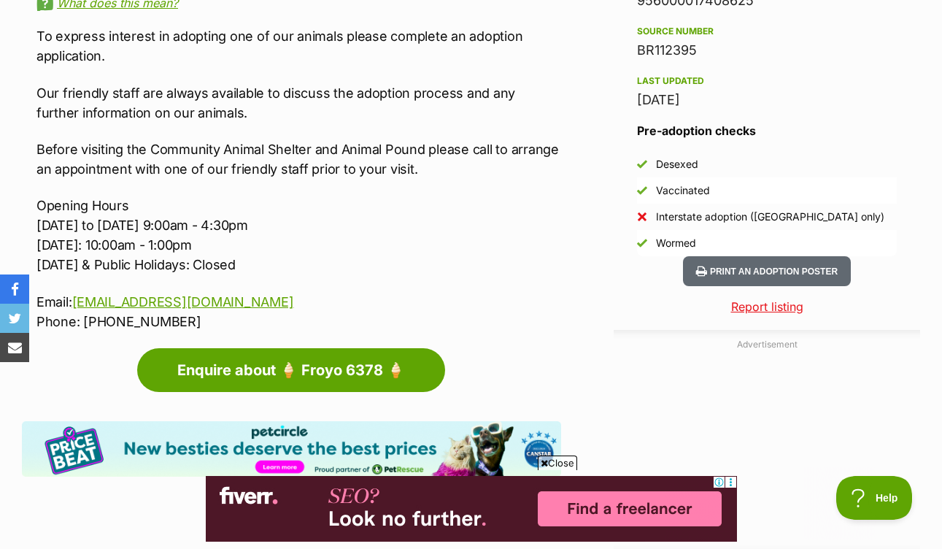
scroll to position [1230, 0]
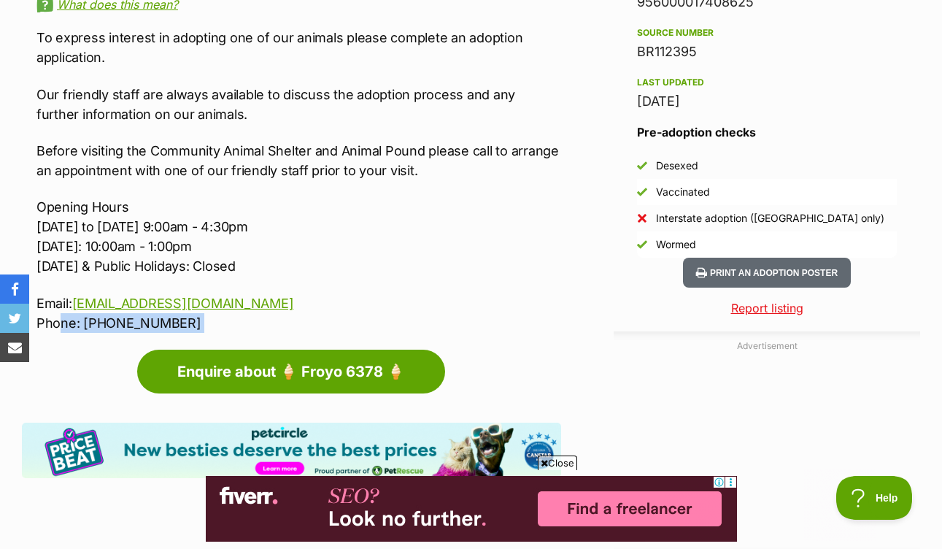
drag, startPoint x: 61, startPoint y: 322, endPoint x: 294, endPoint y: 335, distance: 233.3
click at [294, 335] on article "Advertisement Adoption information I've been adopted! This pet is no longer ava…" at bounding box center [292, 224] width 540 height 1296
click at [302, 193] on div "To express interest in adopting one of our animals please complete an adoption …" at bounding box center [299, 180] width 525 height 305
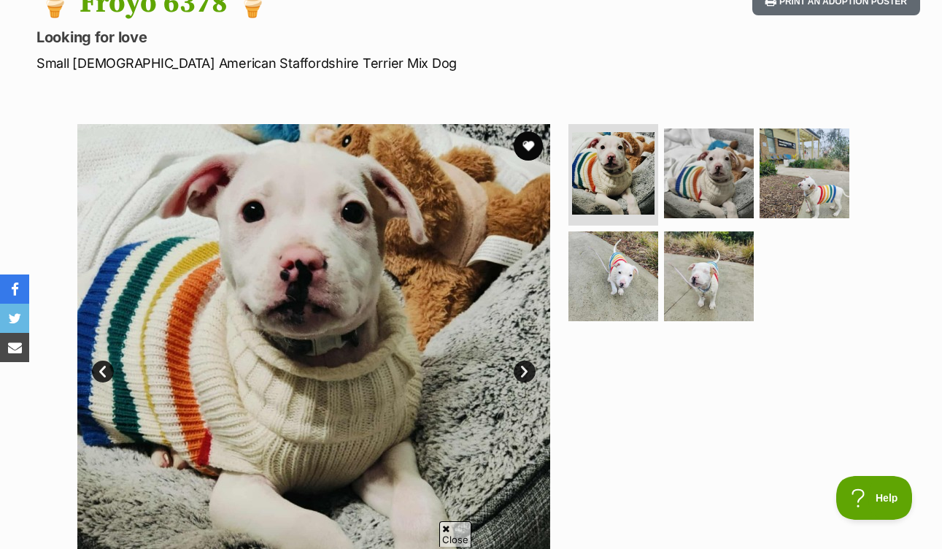
scroll to position [0, 0]
click at [702, 153] on img at bounding box center [709, 173] width 94 height 94
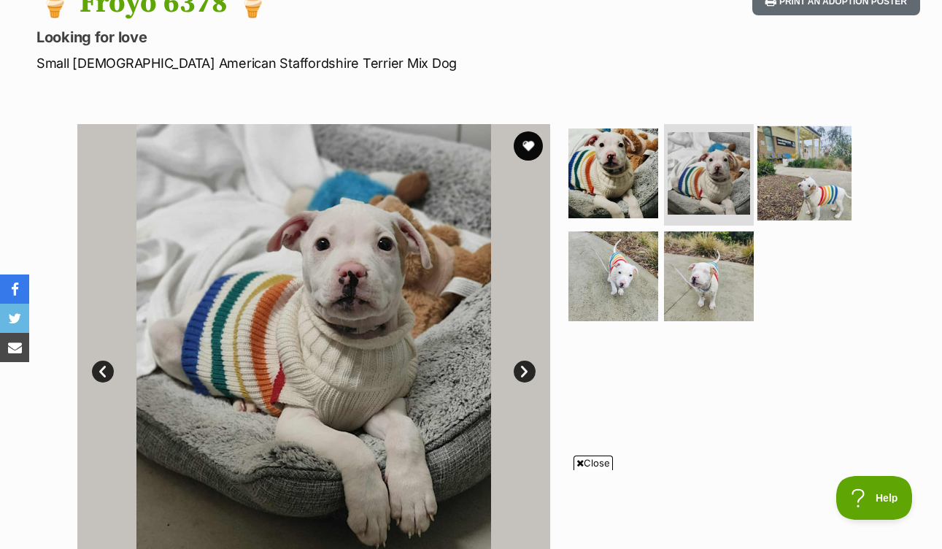
click at [805, 156] on img at bounding box center [805, 173] width 94 height 94
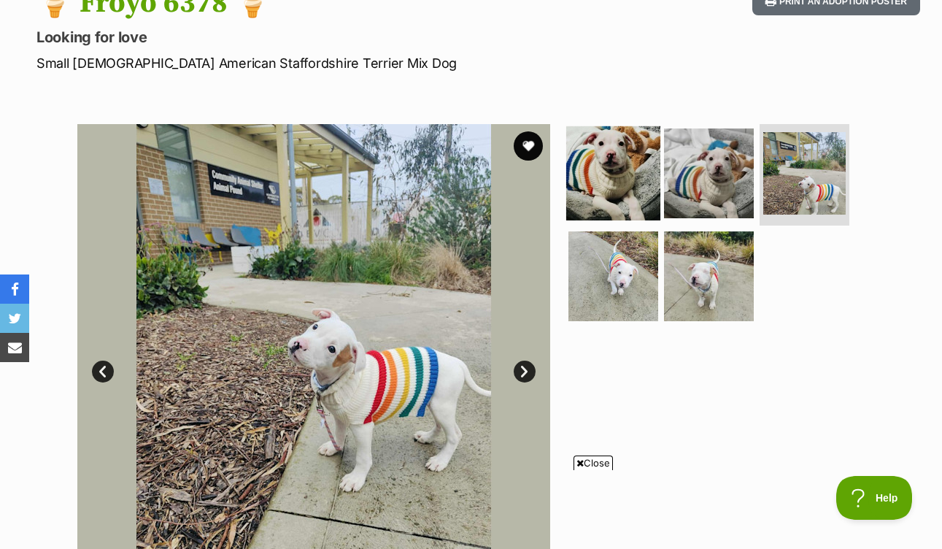
click at [631, 180] on img at bounding box center [614, 173] width 94 height 94
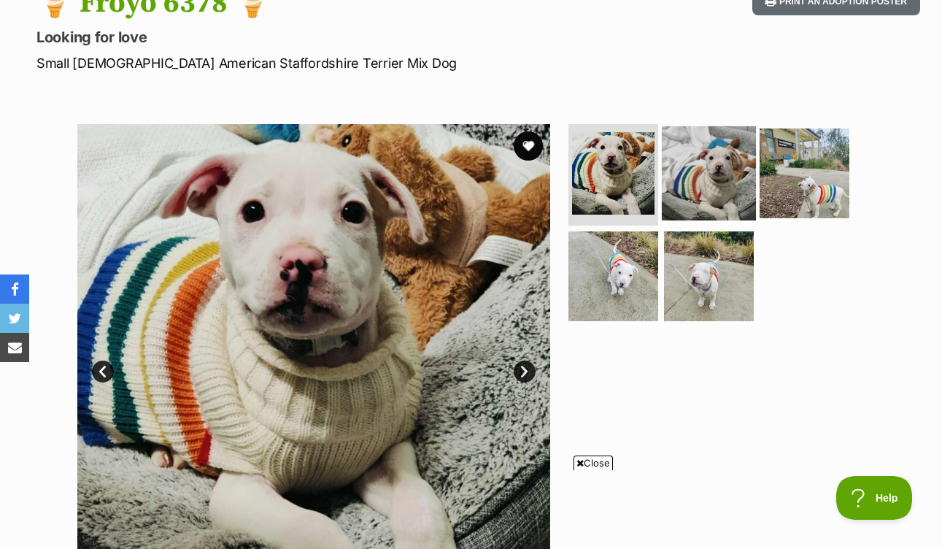
click at [702, 176] on img at bounding box center [709, 173] width 94 height 94
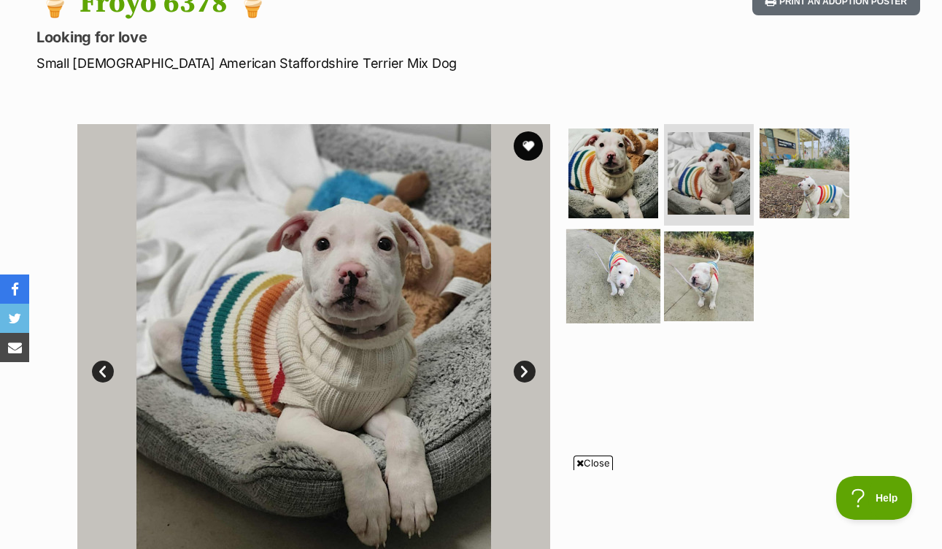
click at [623, 272] on img at bounding box center [614, 276] width 94 height 94
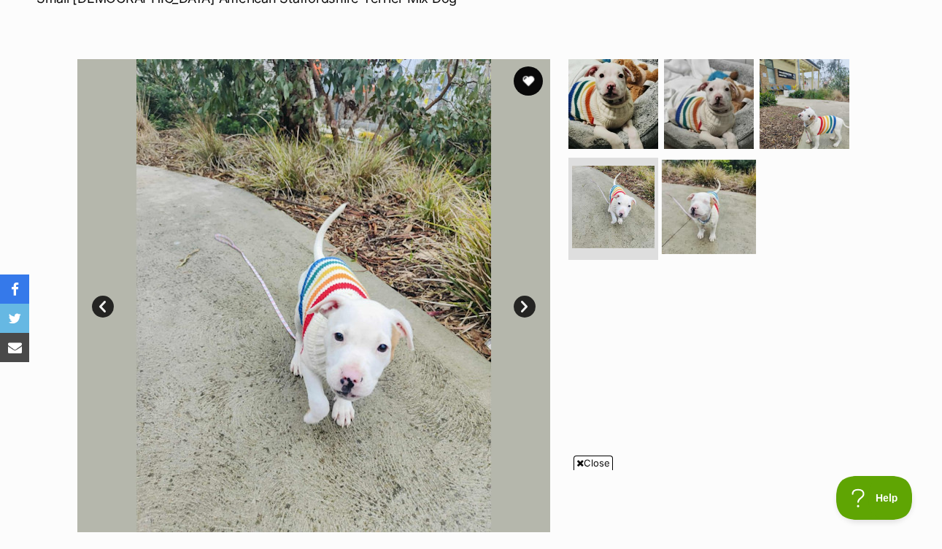
scroll to position [269, 0]
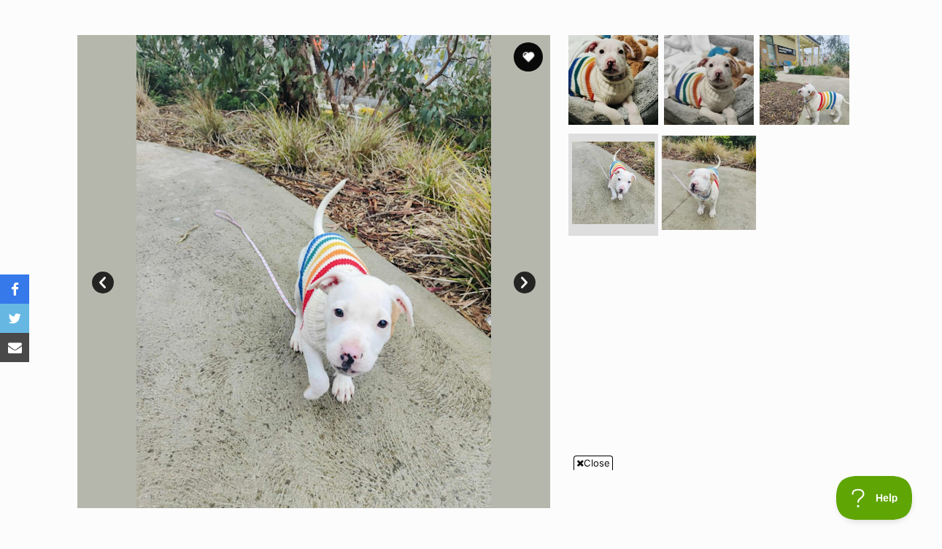
click at [691, 207] on img at bounding box center [709, 183] width 94 height 94
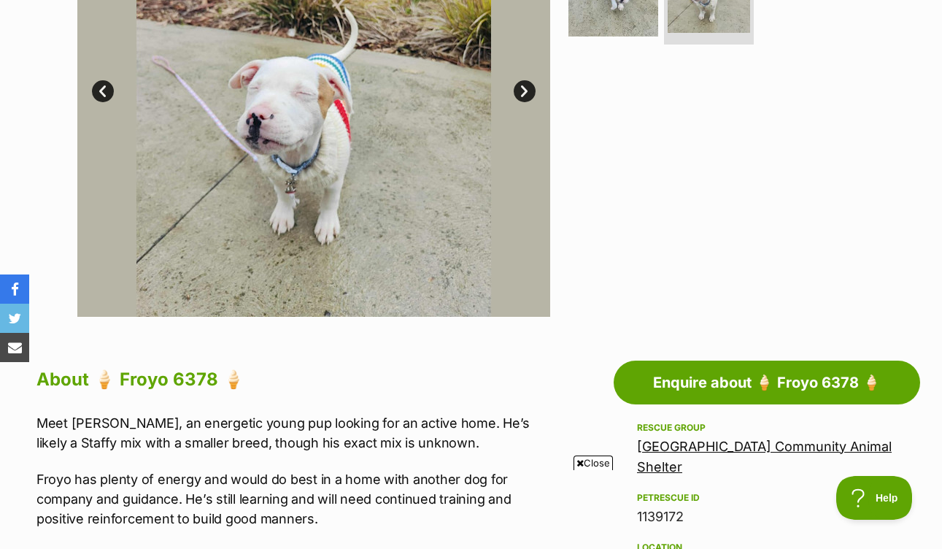
scroll to position [692, 0]
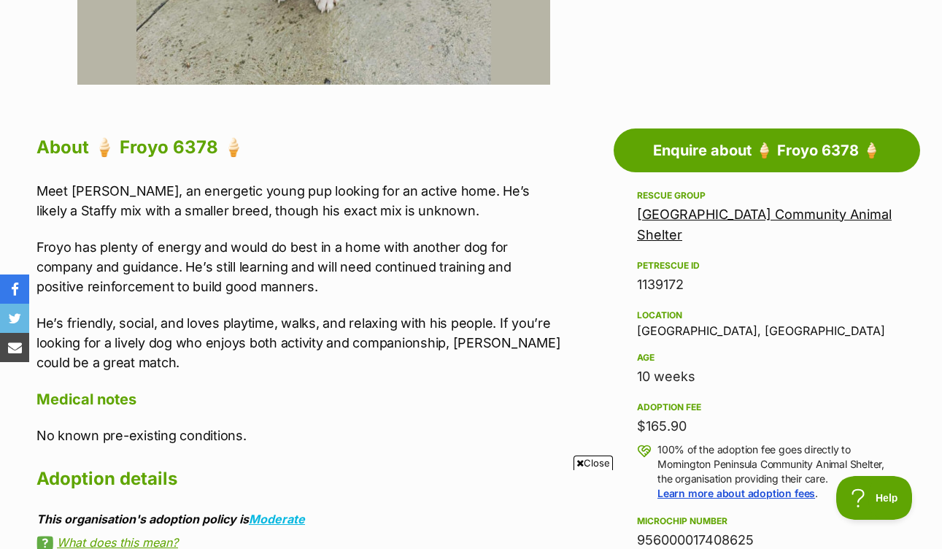
click at [596, 461] on span "Close" at bounding box center [593, 463] width 39 height 15
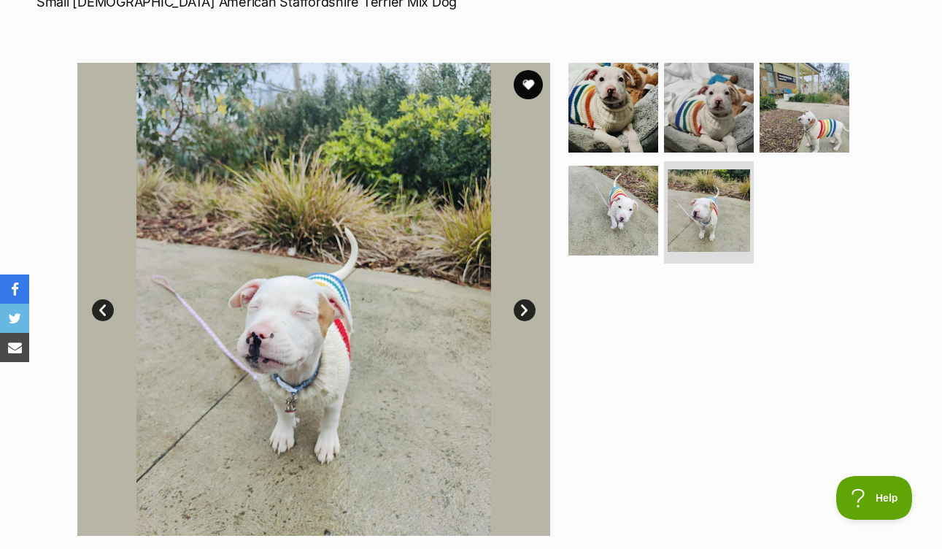
scroll to position [247, 0]
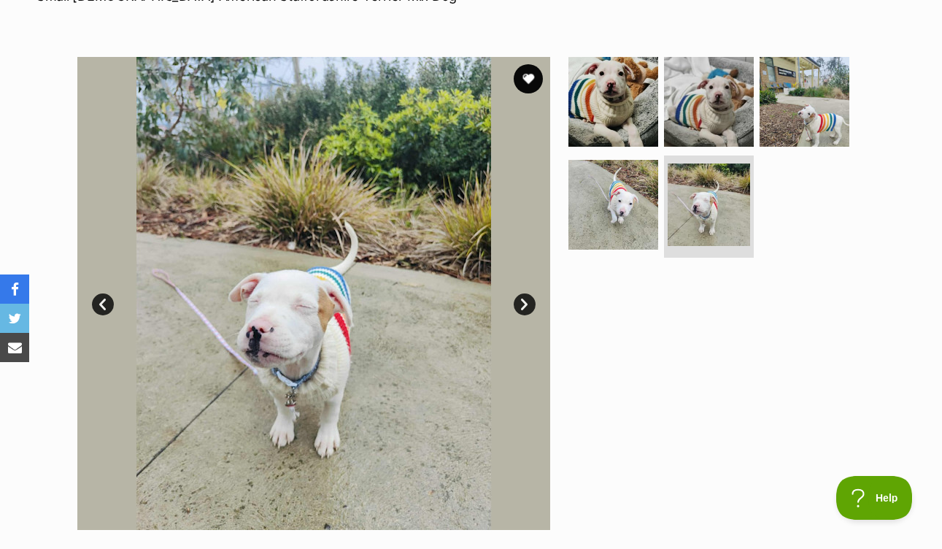
click at [520, 302] on link "Next" at bounding box center [525, 304] width 22 height 22
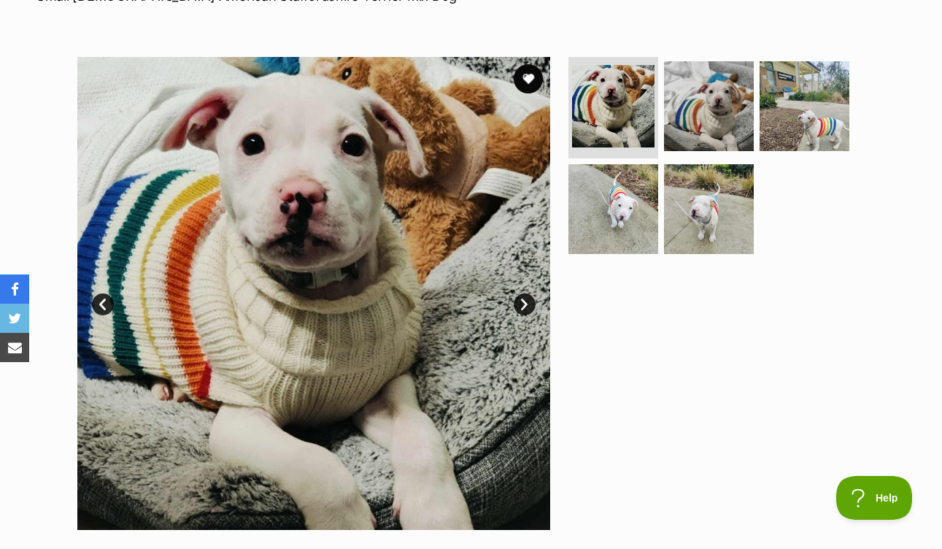
click at [520, 302] on link "Next" at bounding box center [525, 304] width 22 height 22
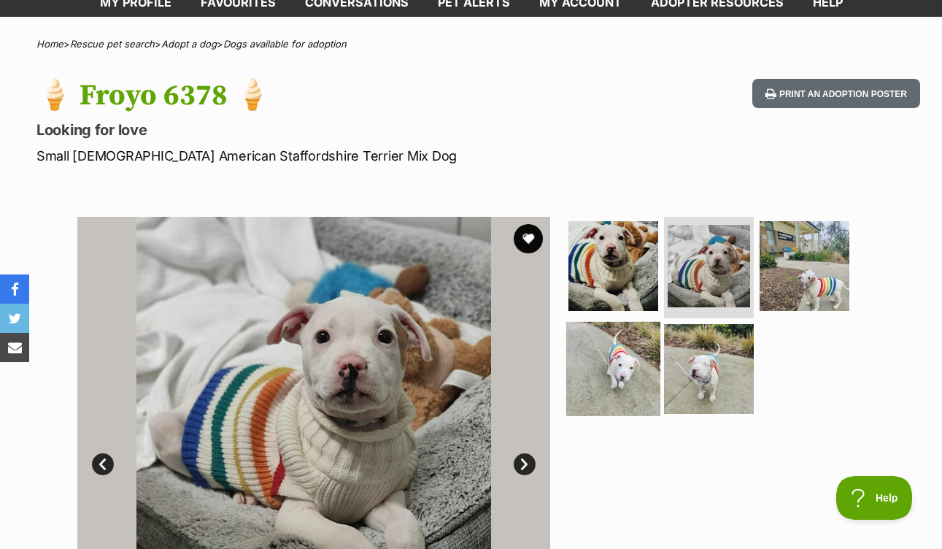
scroll to position [0, 0]
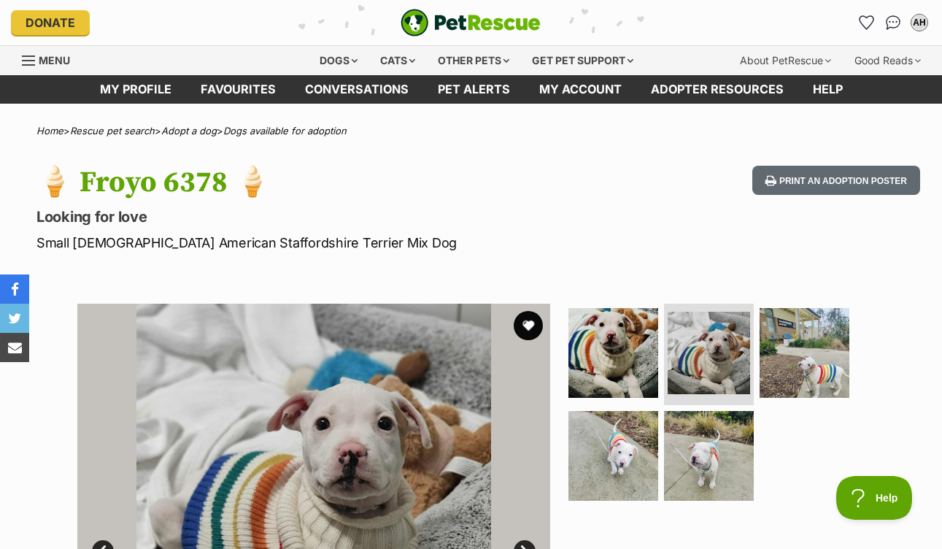
click at [561, 397] on section "Available 2 of 5 images 2 of 5 images 2 of 5 images 2 of 5 images 2 of 5 images…" at bounding box center [471, 529] width 832 height 495
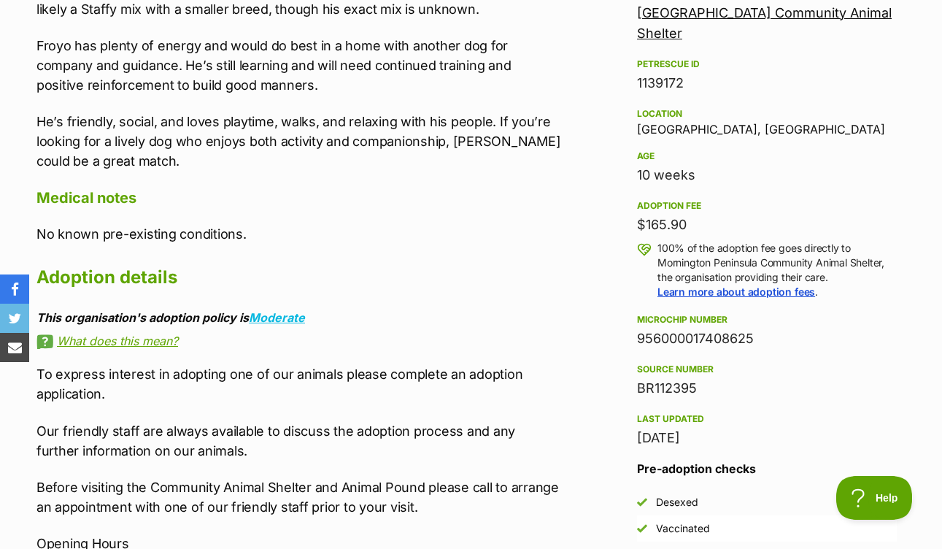
scroll to position [897, 0]
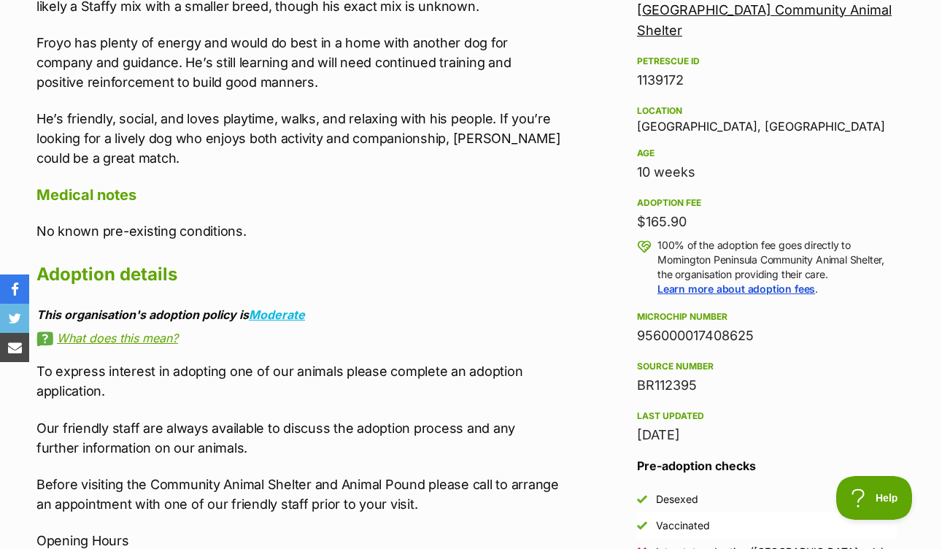
drag, startPoint x: 633, startPoint y: 314, endPoint x: 738, endPoint y: 318, distance: 105.2
click at [738, 318] on aside "Rescue group Mornington Peninsula Community Animal Shelter PetRescue ID 1139172…" at bounding box center [767, 286] width 307 height 609
drag, startPoint x: 640, startPoint y: 364, endPoint x: 728, endPoint y: 363, distance: 87.6
click at [728, 363] on div "Source number" at bounding box center [767, 367] width 260 height 12
click at [724, 366] on div "Source number" at bounding box center [767, 367] width 260 height 12
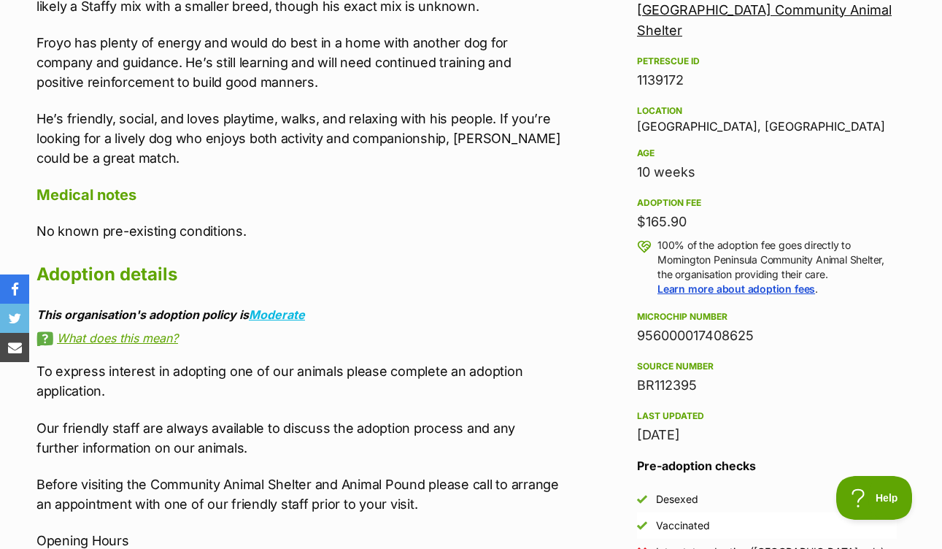
drag, startPoint x: 639, startPoint y: 365, endPoint x: 725, endPoint y: 365, distance: 86.1
click at [725, 365] on div "Source number" at bounding box center [767, 367] width 260 height 12
drag, startPoint x: 635, startPoint y: 415, endPoint x: 716, endPoint y: 414, distance: 81.0
click at [716, 414] on aside "Rescue group Mornington Peninsula Community Animal Shelter PetRescue ID 1139172…" at bounding box center [767, 286] width 307 height 609
click at [716, 414] on div "Last updated" at bounding box center [767, 416] width 260 height 12
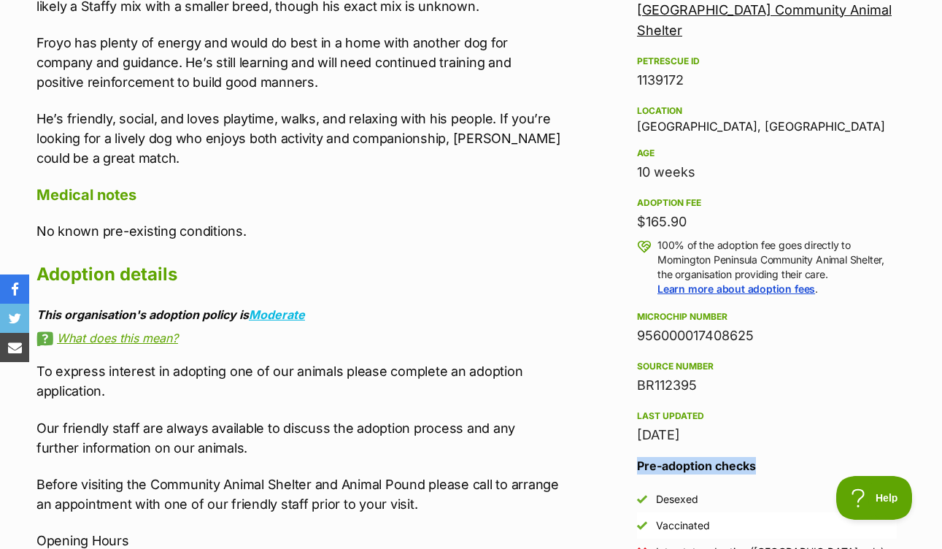
drag, startPoint x: 634, startPoint y: 465, endPoint x: 794, endPoint y: 466, distance: 159.2
click at [794, 466] on aside "Rescue group Mornington Peninsula Community Animal Shelter PetRescue ID 1139172…" at bounding box center [767, 286] width 307 height 609
click at [794, 466] on h3 "Pre-adoption checks" at bounding box center [767, 466] width 260 height 18
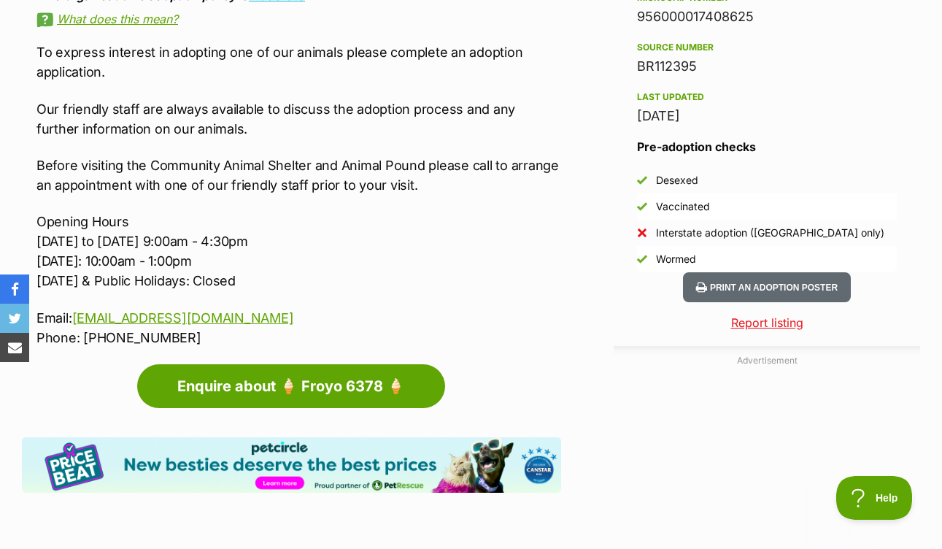
scroll to position [0, 0]
drag, startPoint x: 555, startPoint y: 168, endPoint x: 505, endPoint y: 161, distance: 50.1
click at [505, 161] on p "Before visiting the Community Animal Shelter and Animal Pound please call to ar…" at bounding box center [299, 175] width 525 height 39
click at [472, 166] on p "Before visiting the Community Animal Shelter and Animal Pound please call to ar…" at bounding box center [299, 175] width 525 height 39
drag, startPoint x: 385, startPoint y: 164, endPoint x: 506, endPoint y: 164, distance: 121.2
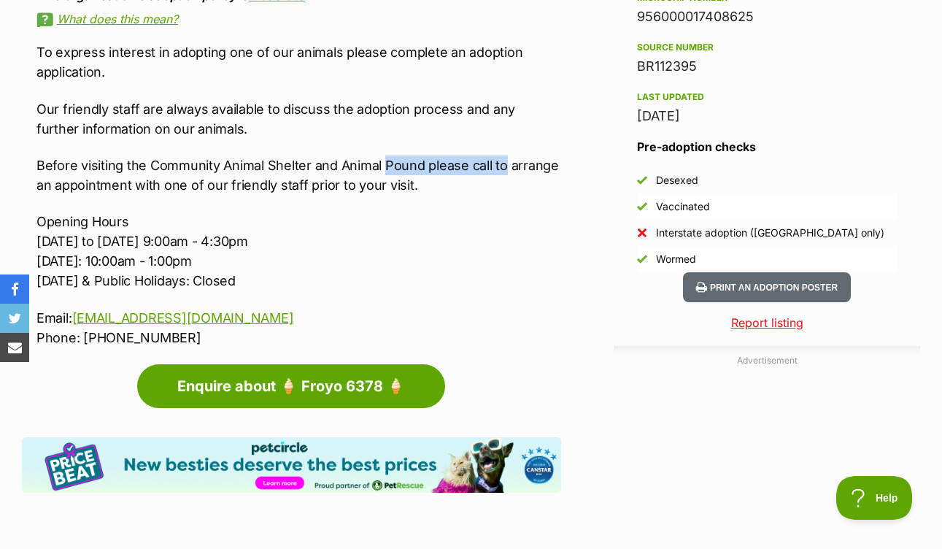
click at [506, 164] on p "Before visiting the Community Animal Shelter and Animal Pound please call to ar…" at bounding box center [299, 175] width 525 height 39
click at [583, 174] on div "Advertisement Adoption information I've been adopted! This pet is no longer ava…" at bounding box center [471, 350] width 899 height 1520
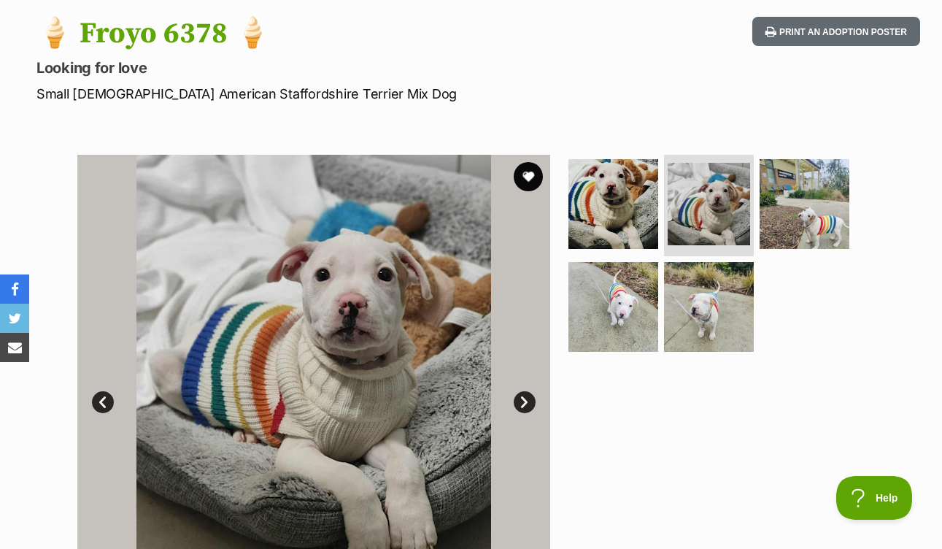
scroll to position [163, 0]
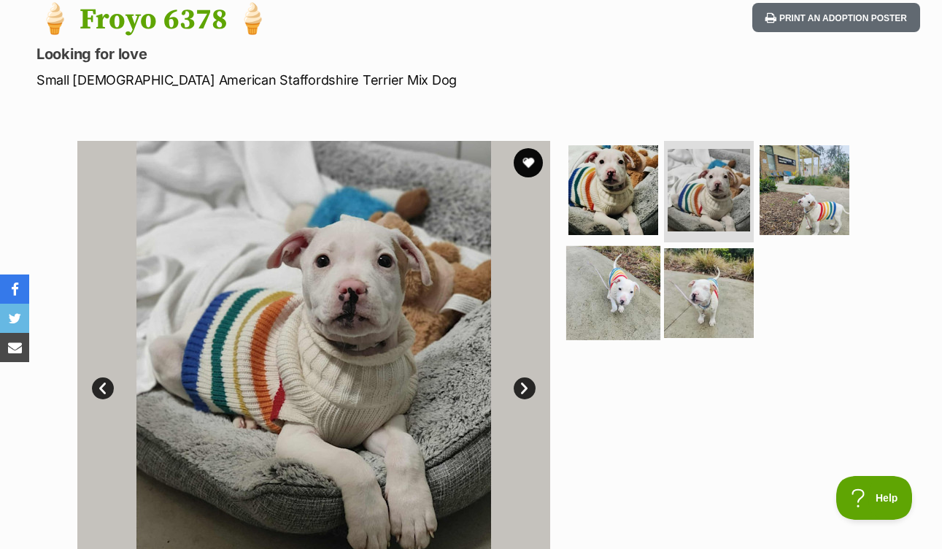
click at [605, 285] on img at bounding box center [614, 293] width 94 height 94
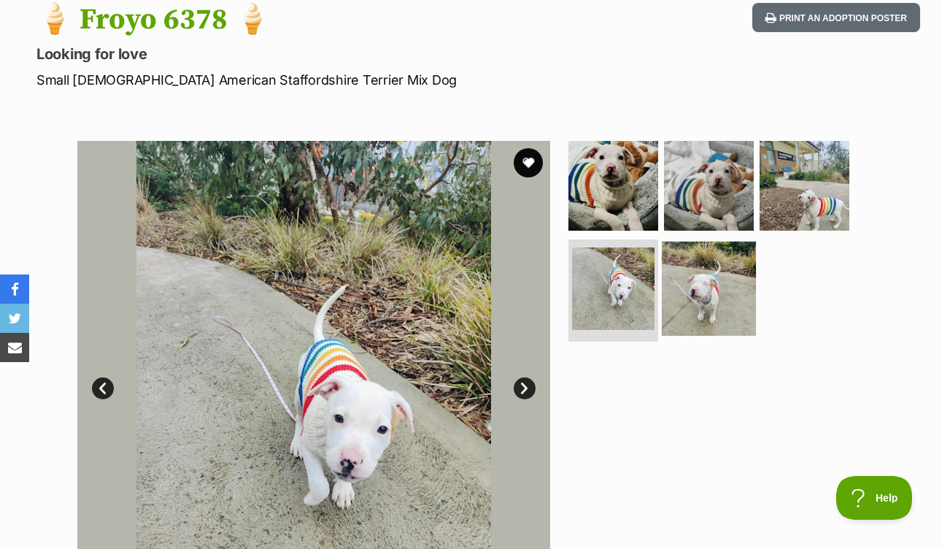
click at [715, 292] on img at bounding box center [709, 289] width 94 height 94
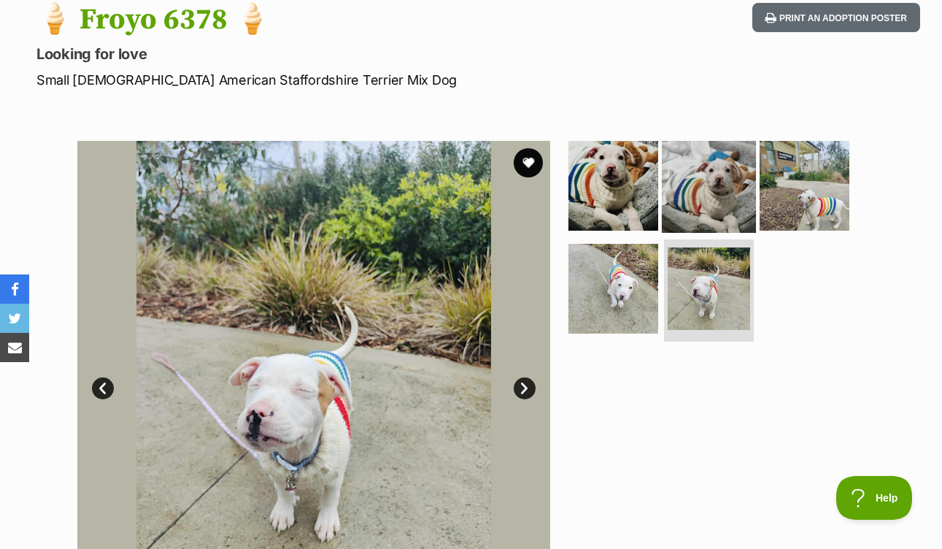
click at [672, 186] on img at bounding box center [709, 185] width 94 height 94
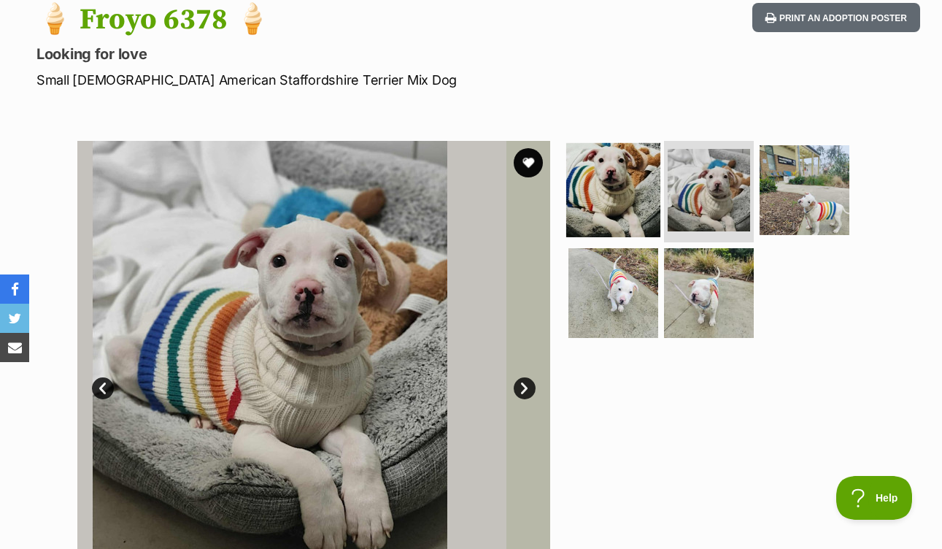
click at [623, 183] on img at bounding box center [614, 189] width 94 height 94
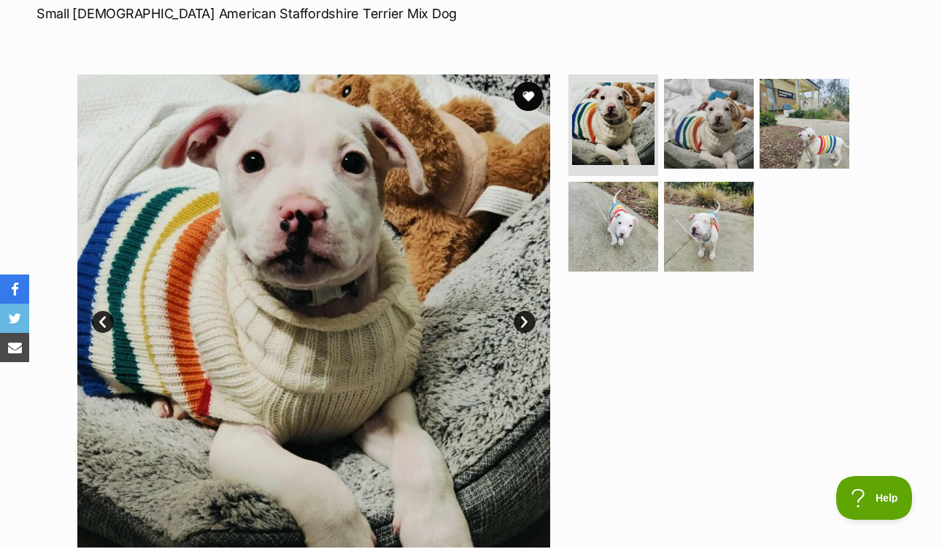
scroll to position [288, 0]
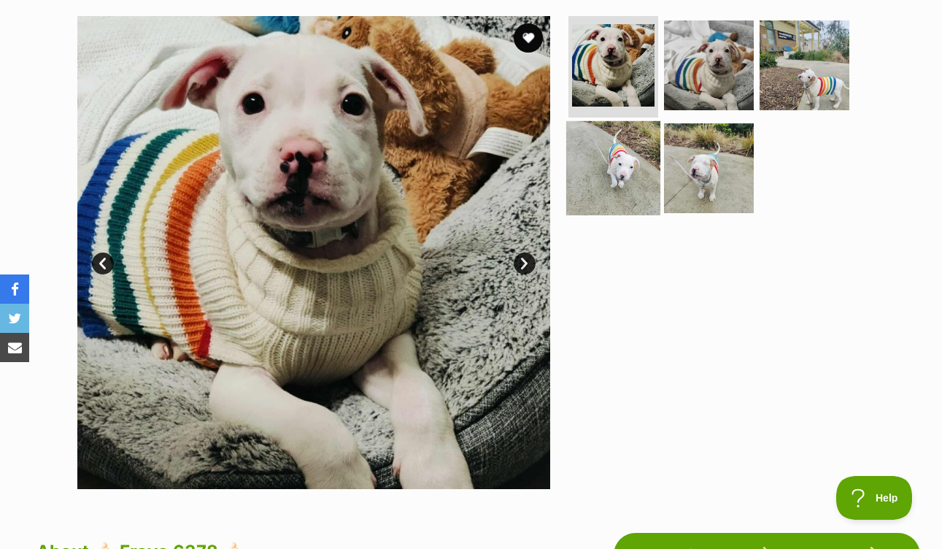
click at [605, 201] on img at bounding box center [614, 168] width 94 height 94
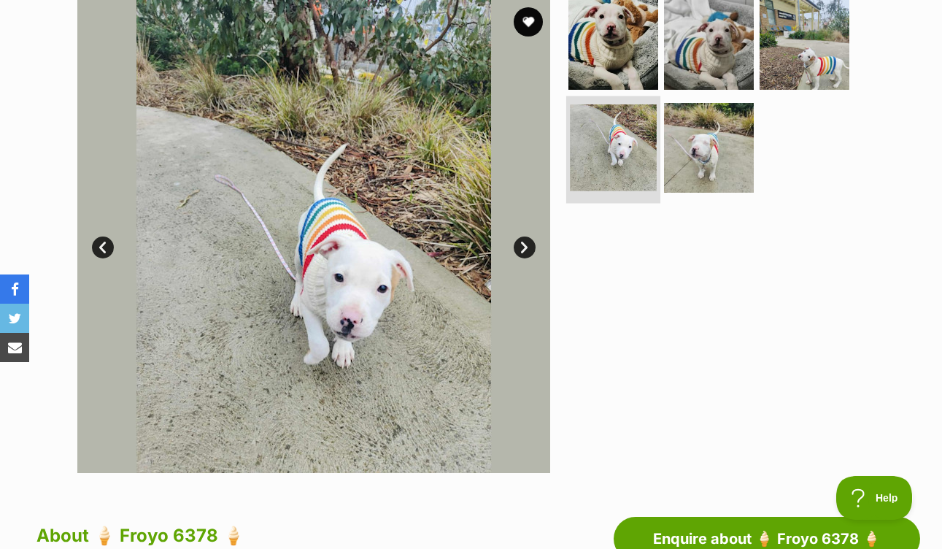
scroll to position [312, 0]
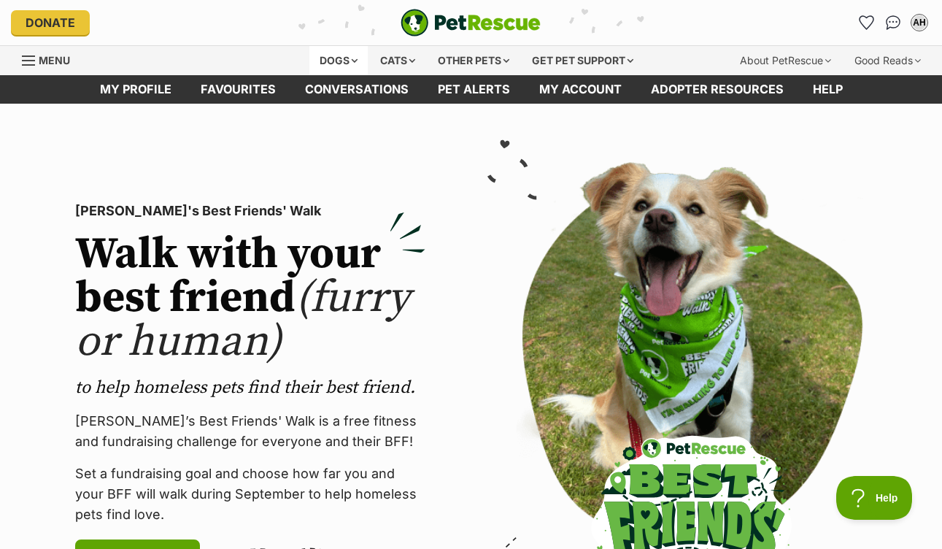
click at [340, 61] on div "Dogs" at bounding box center [339, 60] width 58 height 29
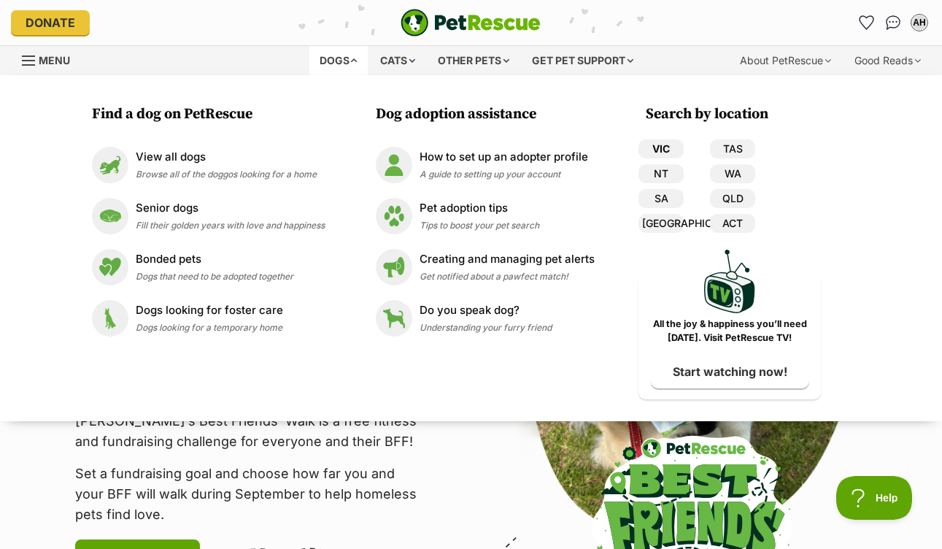
click at [672, 148] on link "VIC" at bounding box center [661, 148] width 45 height 19
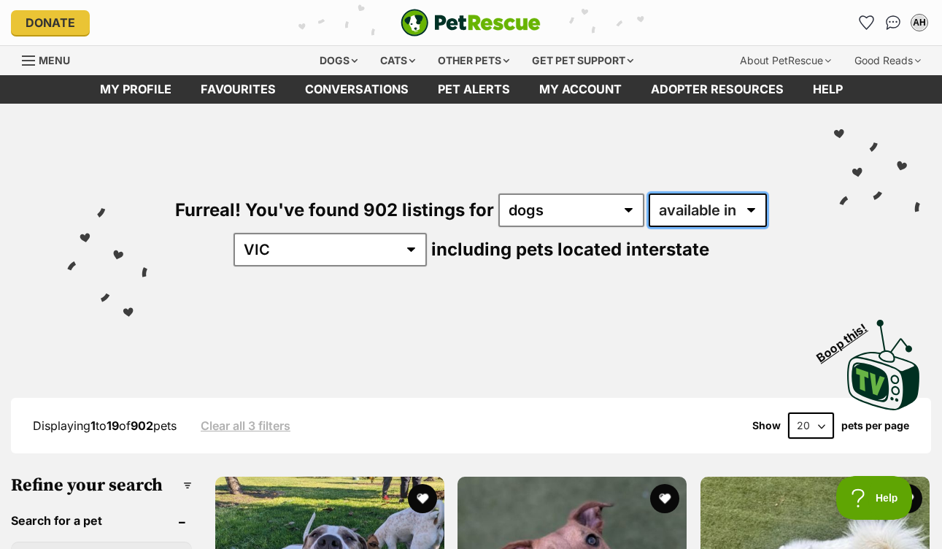
click at [693, 208] on select "available in located in" at bounding box center [708, 210] width 118 height 34
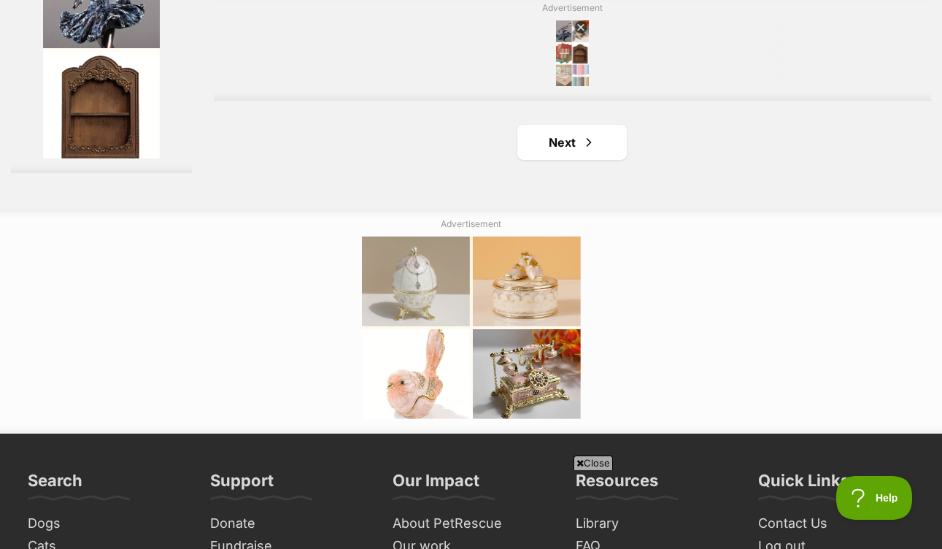
scroll to position [3520, 0]
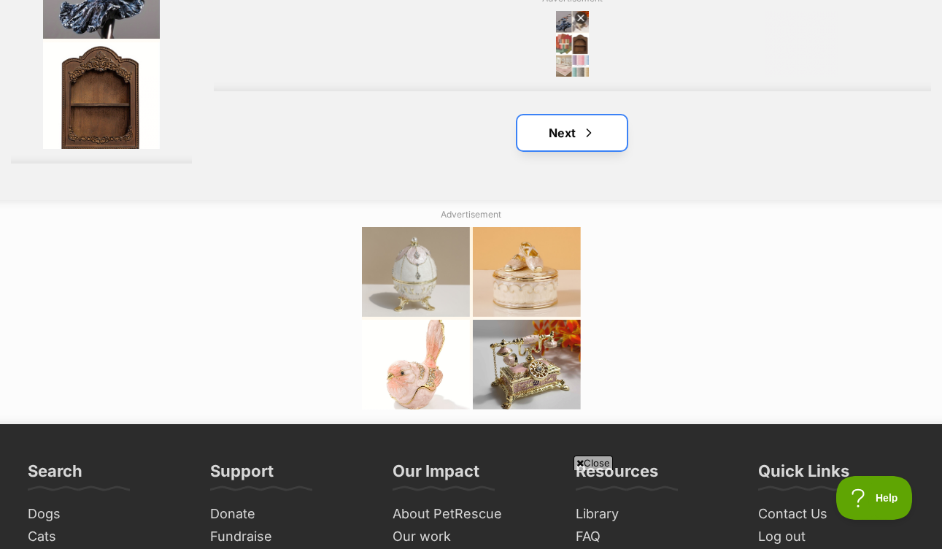
click at [555, 140] on link "Next" at bounding box center [573, 132] width 110 height 35
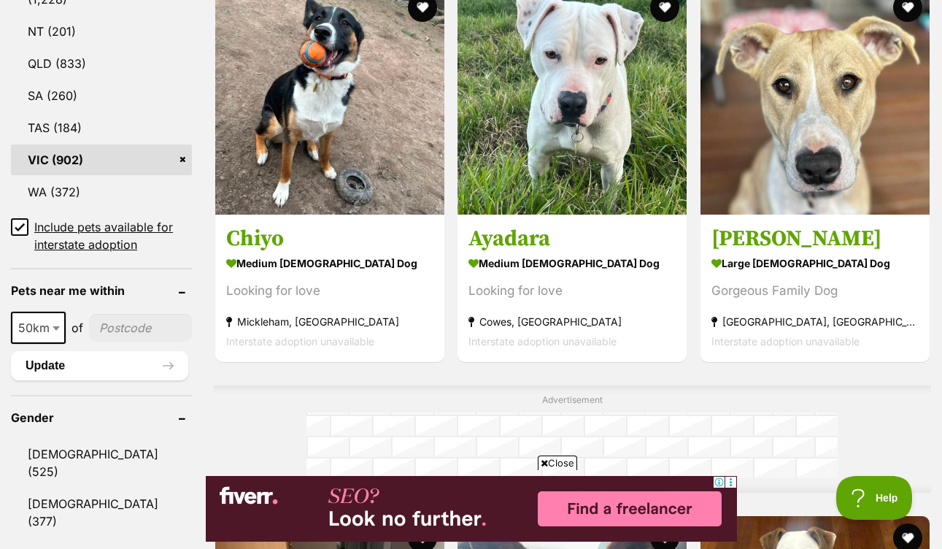
scroll to position [892, 0]
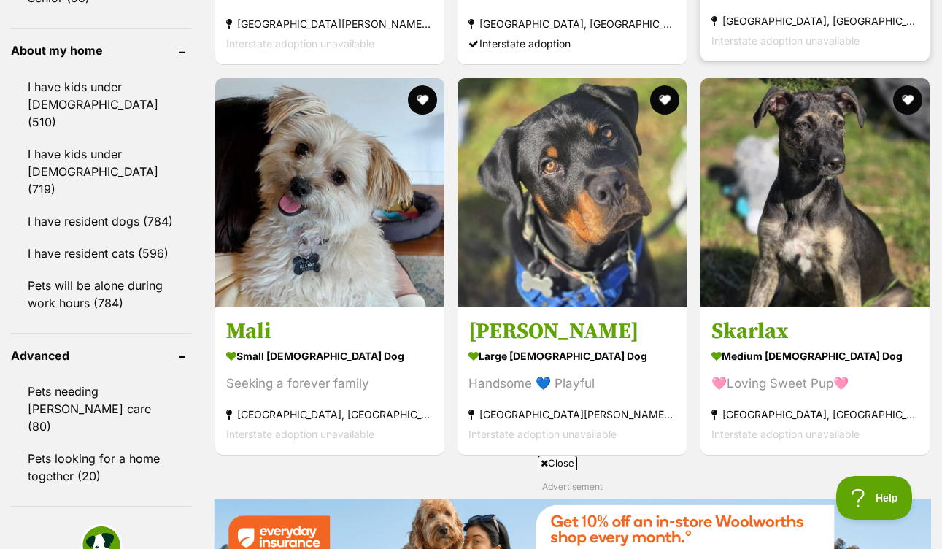
scroll to position [0, 0]
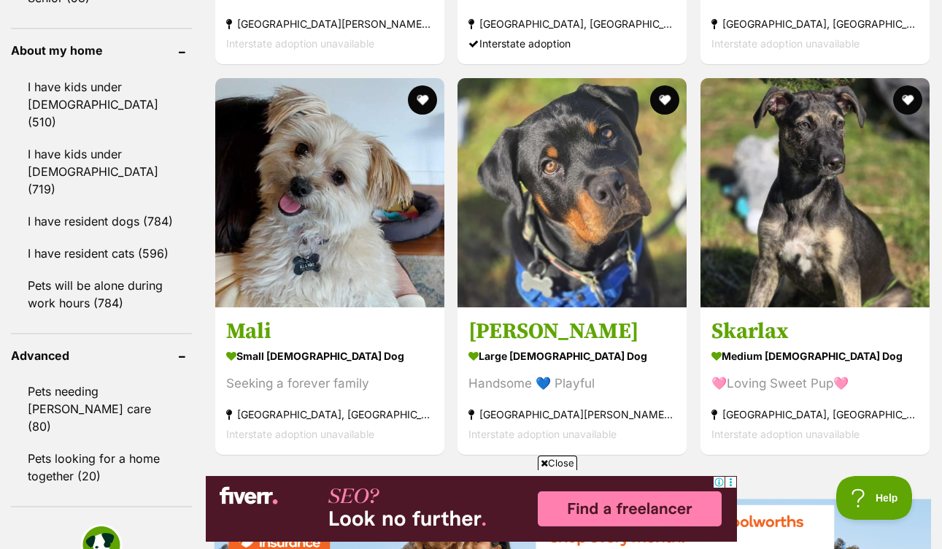
click at [547, 464] on span "Close" at bounding box center [557, 463] width 39 height 15
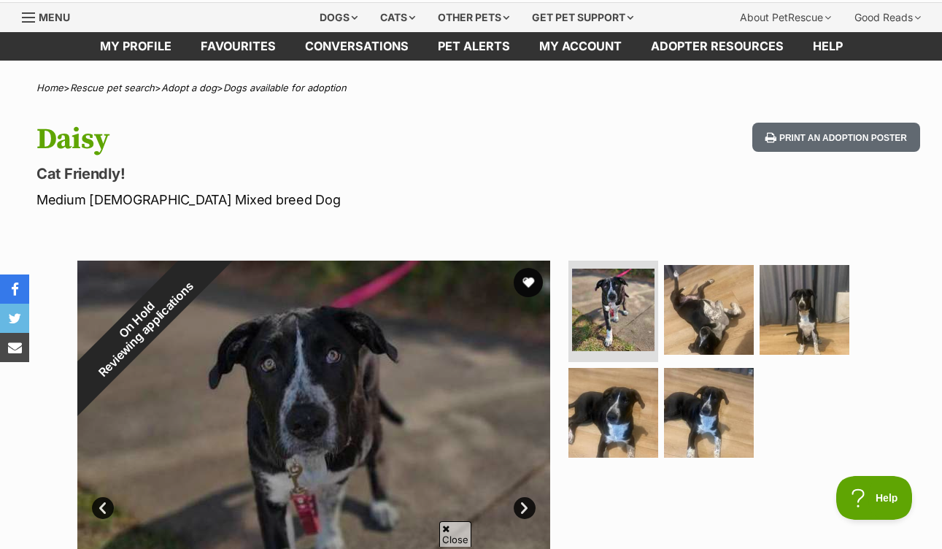
scroll to position [45, 0]
